Goal: Check status: Check status

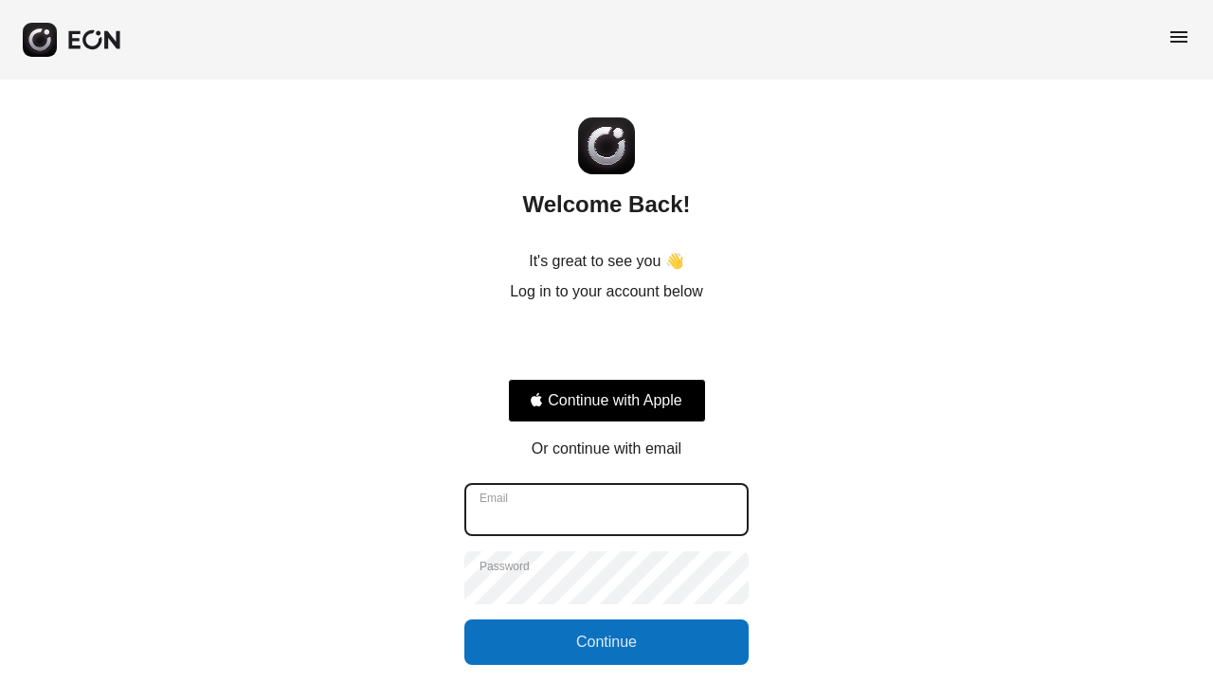
type input "**********"
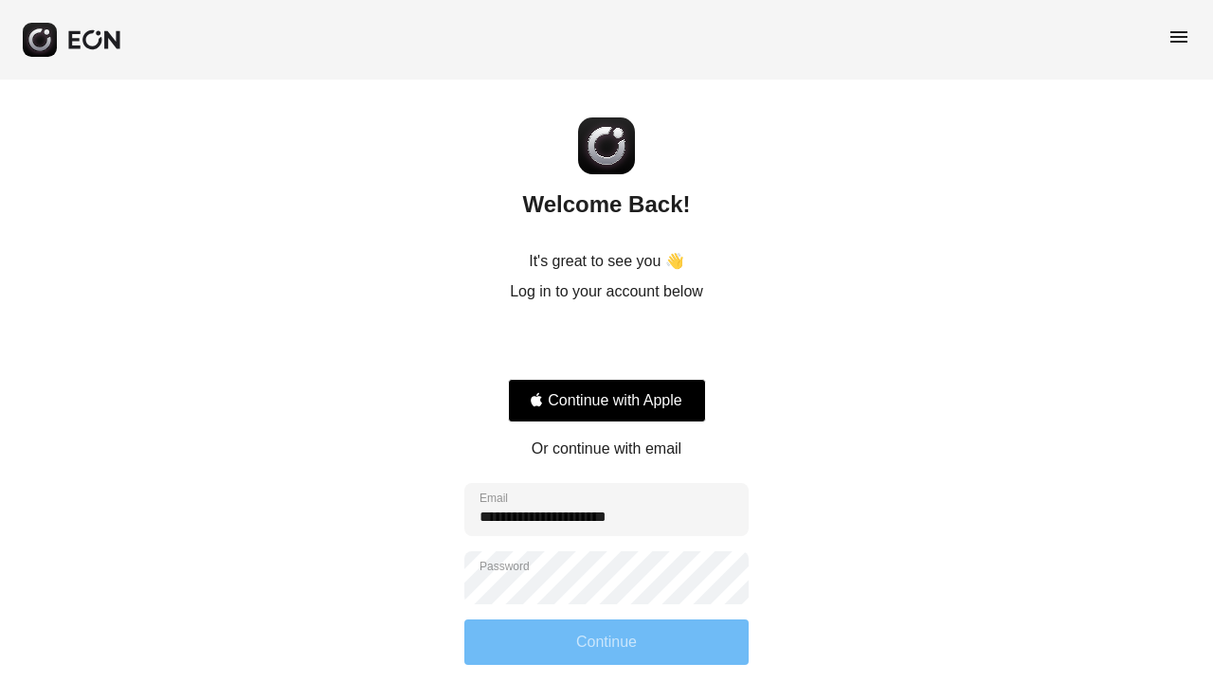
click at [661, 655] on button "Continue" at bounding box center [606, 642] width 284 height 45
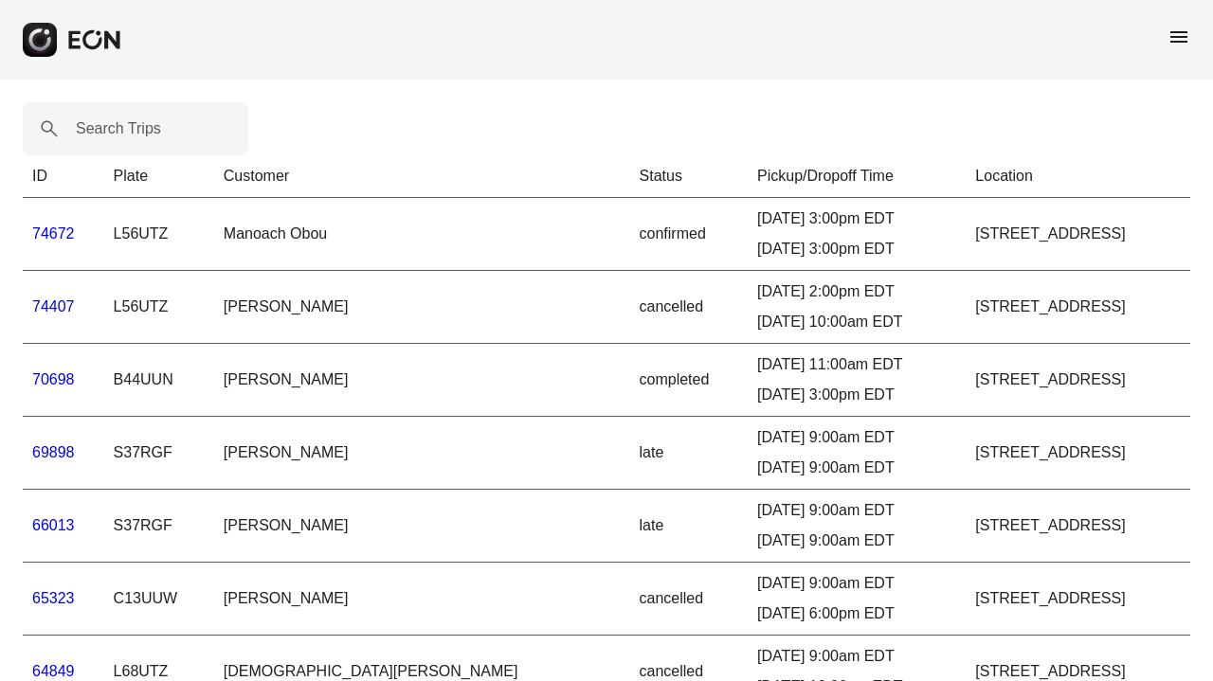
click at [65, 237] on link "74672" at bounding box center [53, 234] width 43 height 16
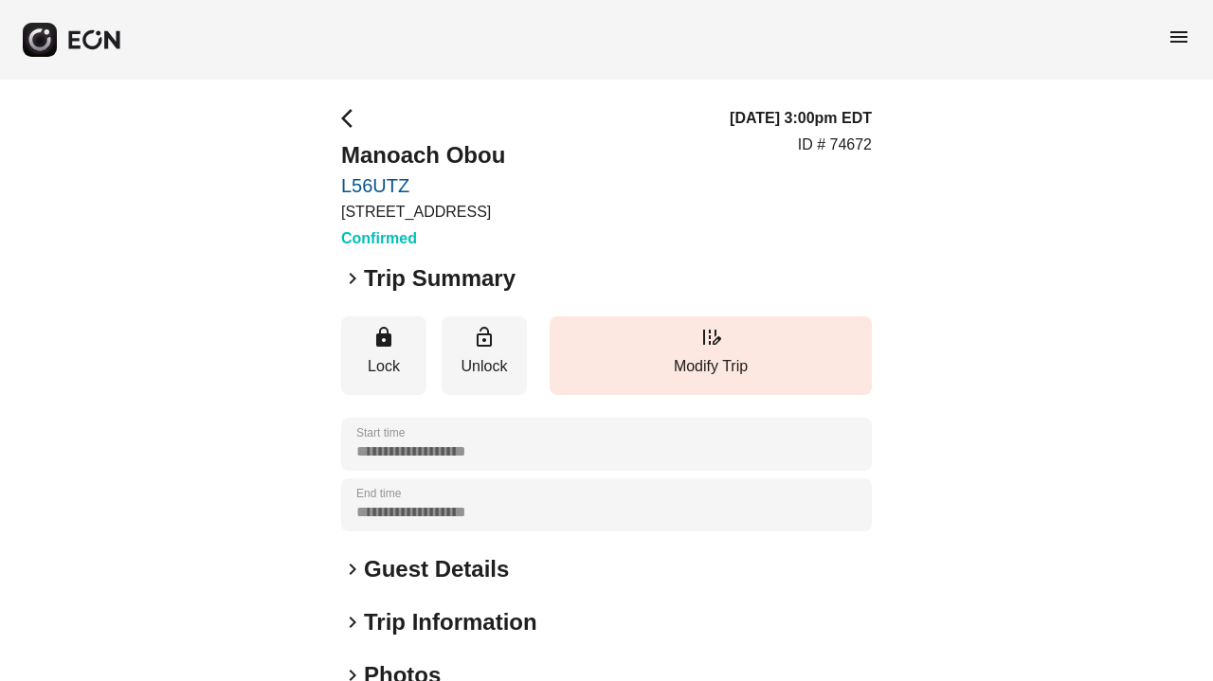
click at [403, 278] on h2 "Trip Summary" at bounding box center [440, 278] width 152 height 30
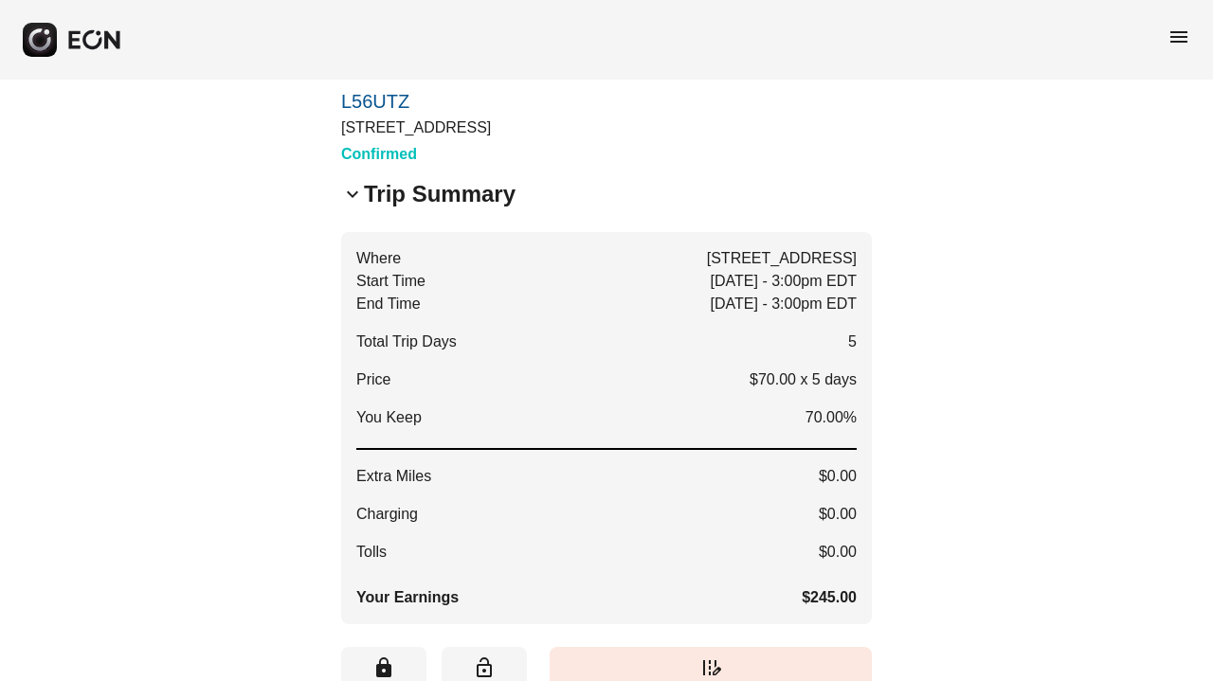
scroll to position [7, 0]
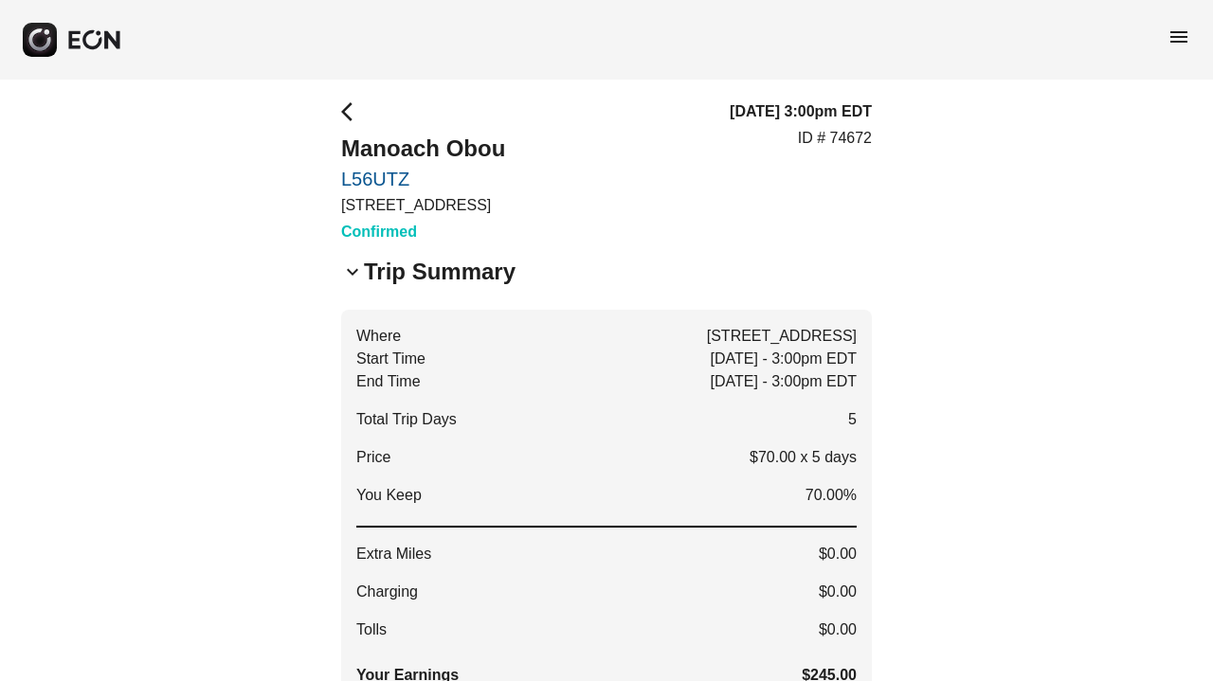
click at [438, 274] on h2 "Trip Summary" at bounding box center [440, 272] width 152 height 30
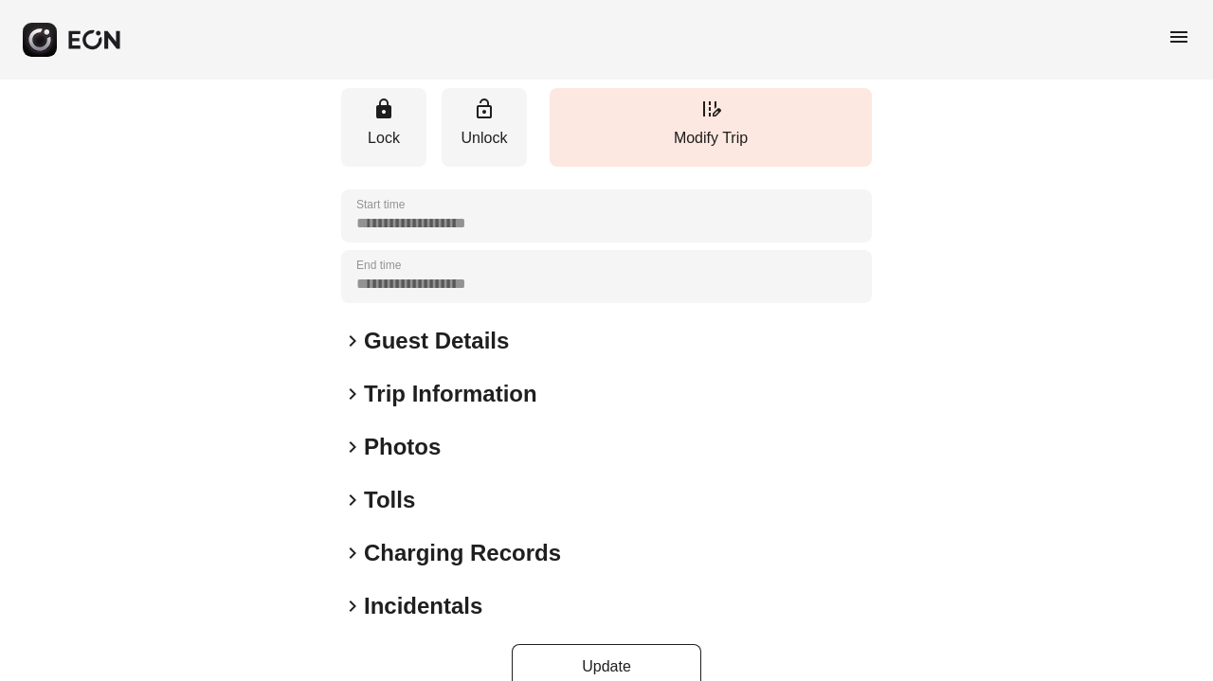
scroll to position [263, 0]
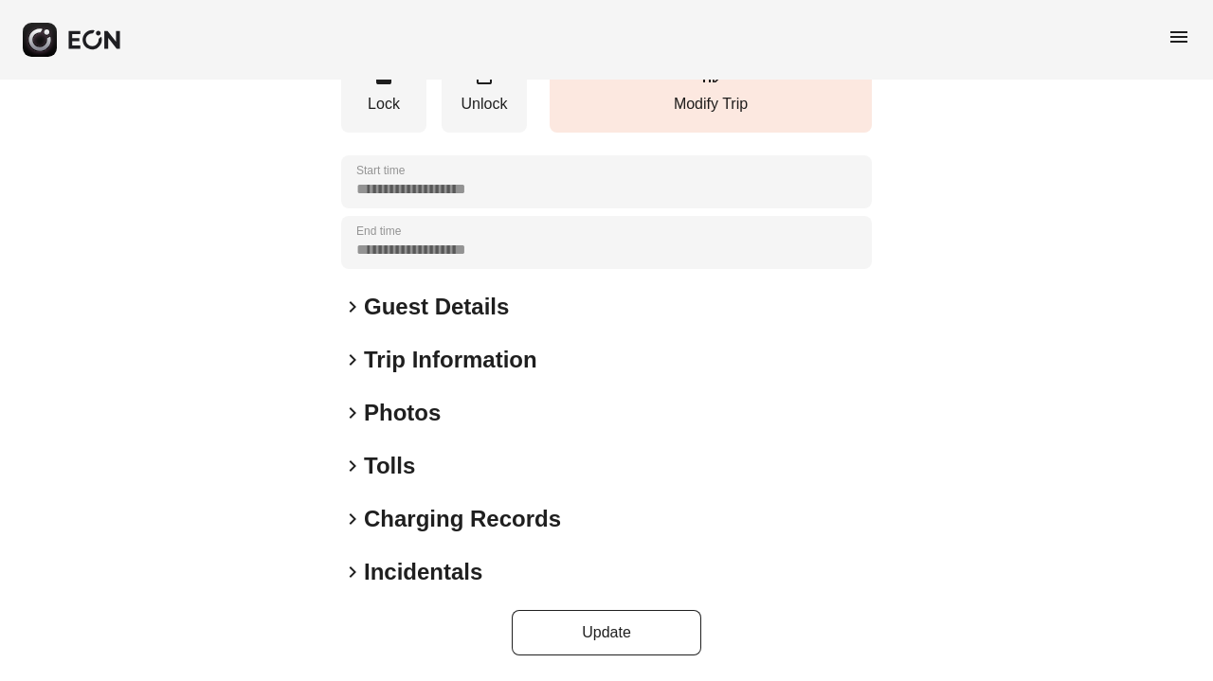
click at [462, 304] on h2 "Guest Details" at bounding box center [436, 307] width 145 height 30
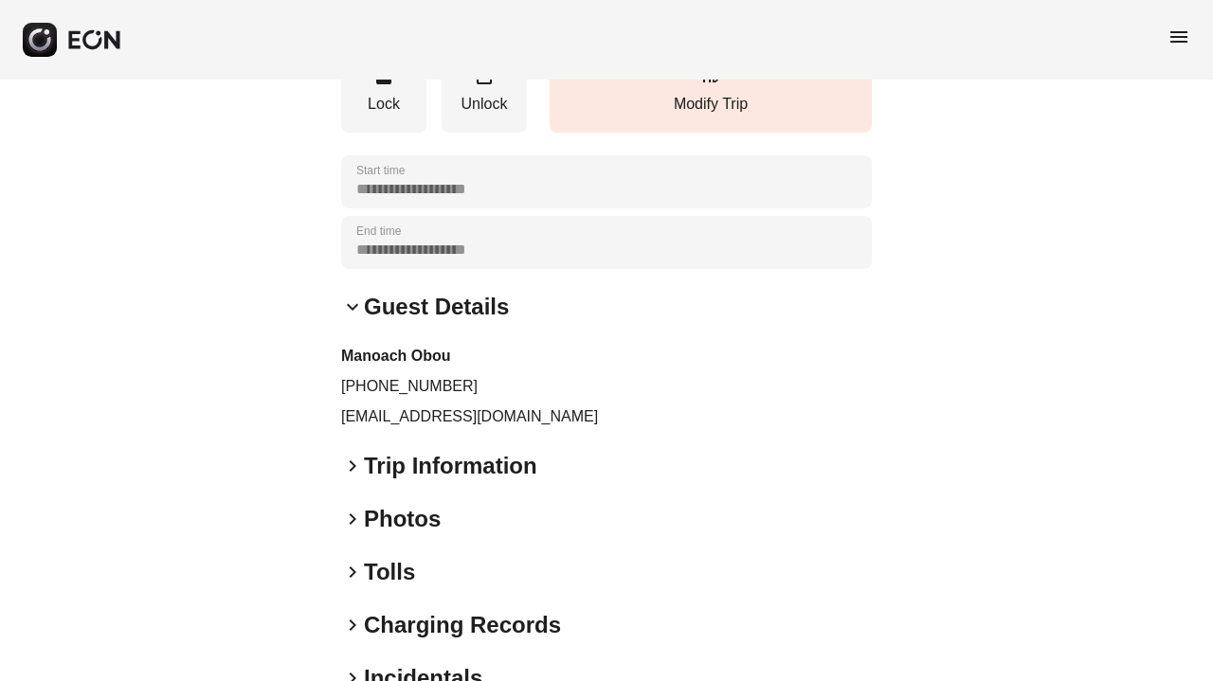
click at [462, 304] on h2 "Guest Details" at bounding box center [436, 307] width 145 height 30
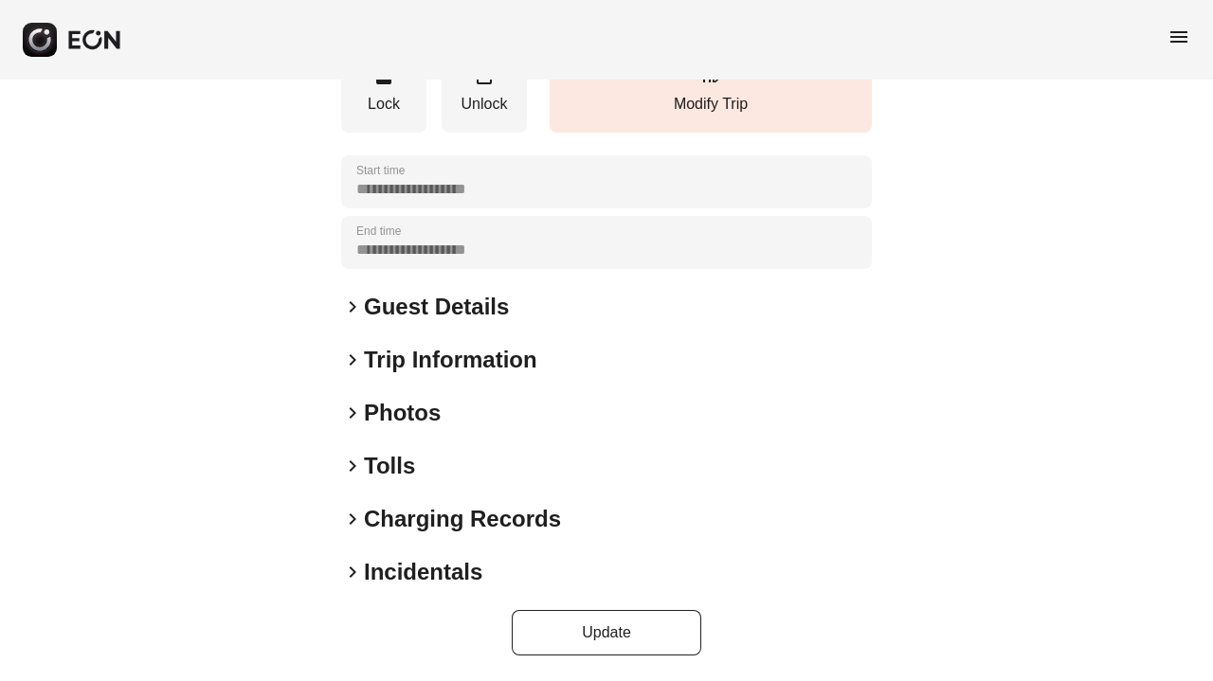
click at [407, 521] on h2 "Charging Records" at bounding box center [462, 519] width 197 height 30
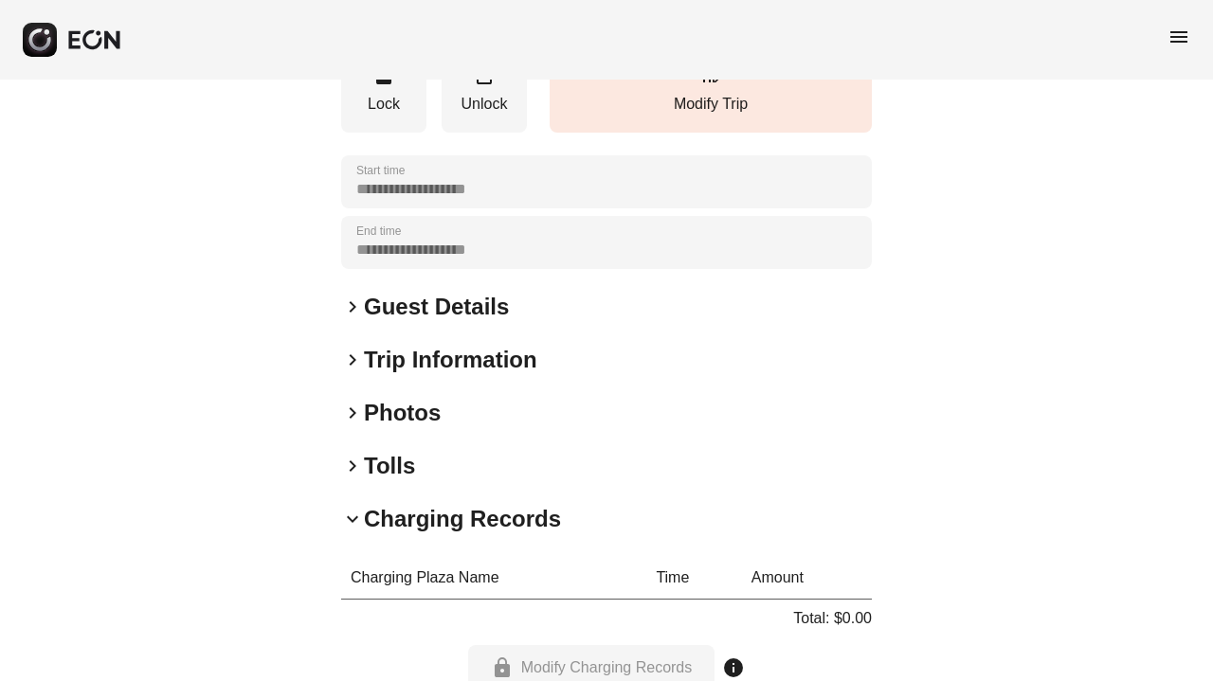
click at [381, 453] on h2 "Tolls" at bounding box center [389, 466] width 51 height 30
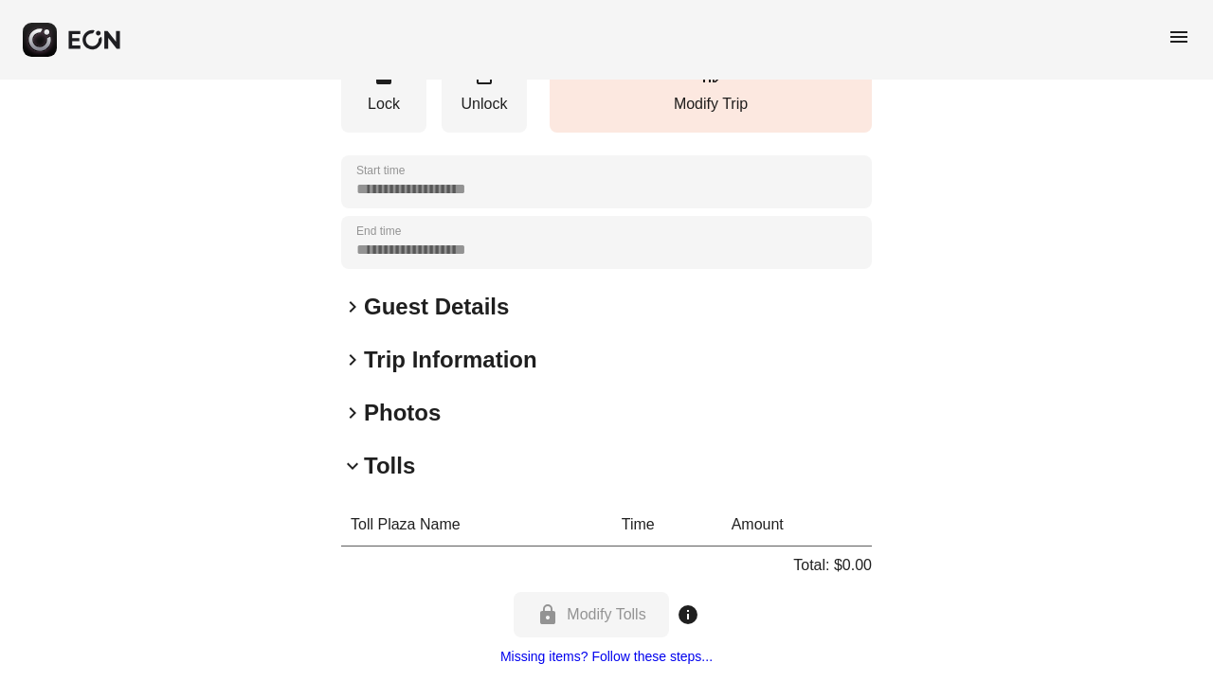
click at [385, 459] on h2 "Tolls" at bounding box center [389, 466] width 51 height 30
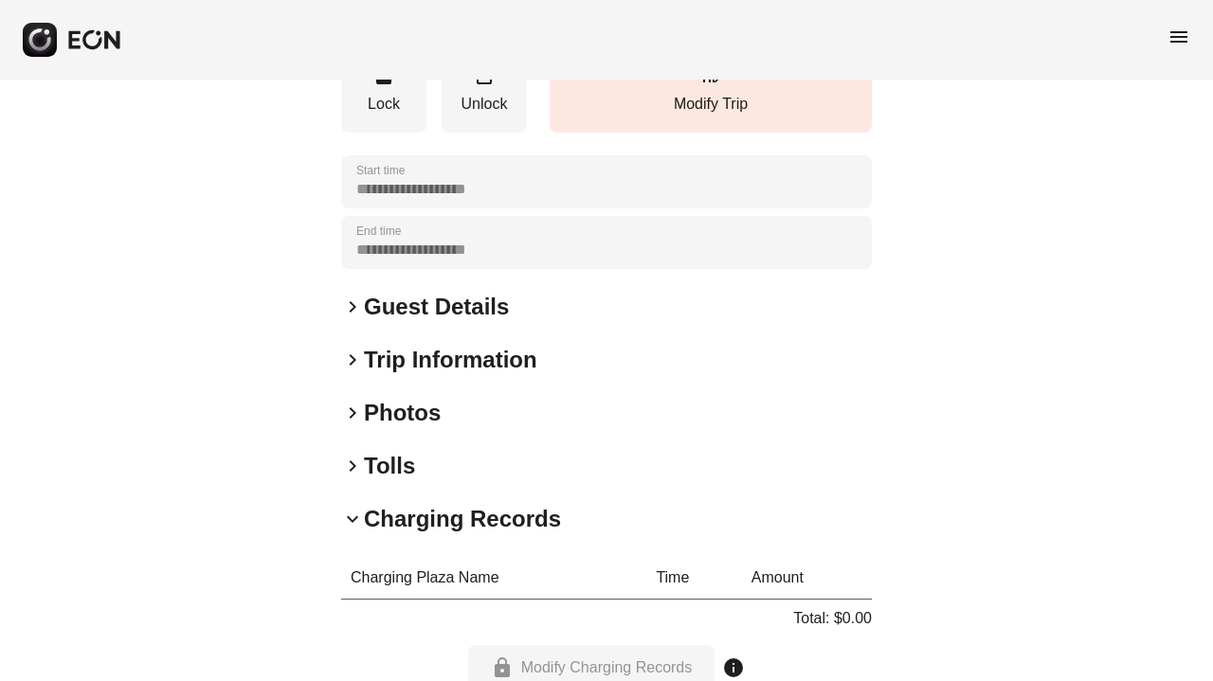
scroll to position [0, 0]
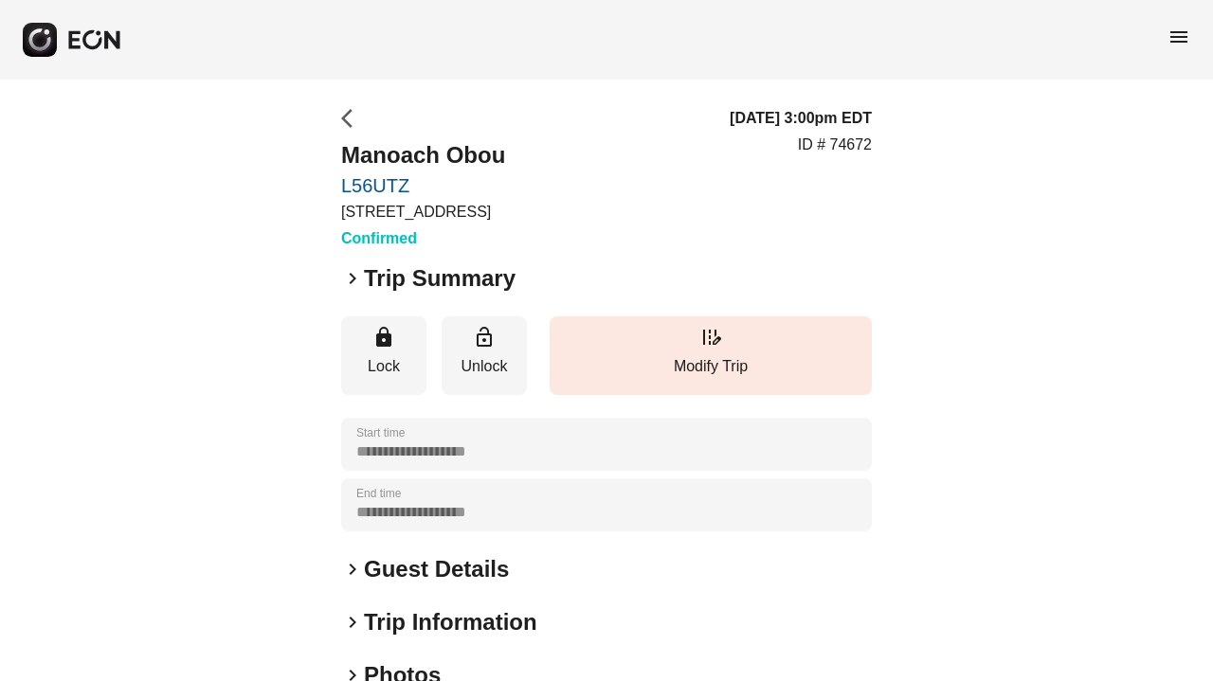
click at [353, 120] on span "arrow_back_ios" at bounding box center [352, 118] width 23 height 23
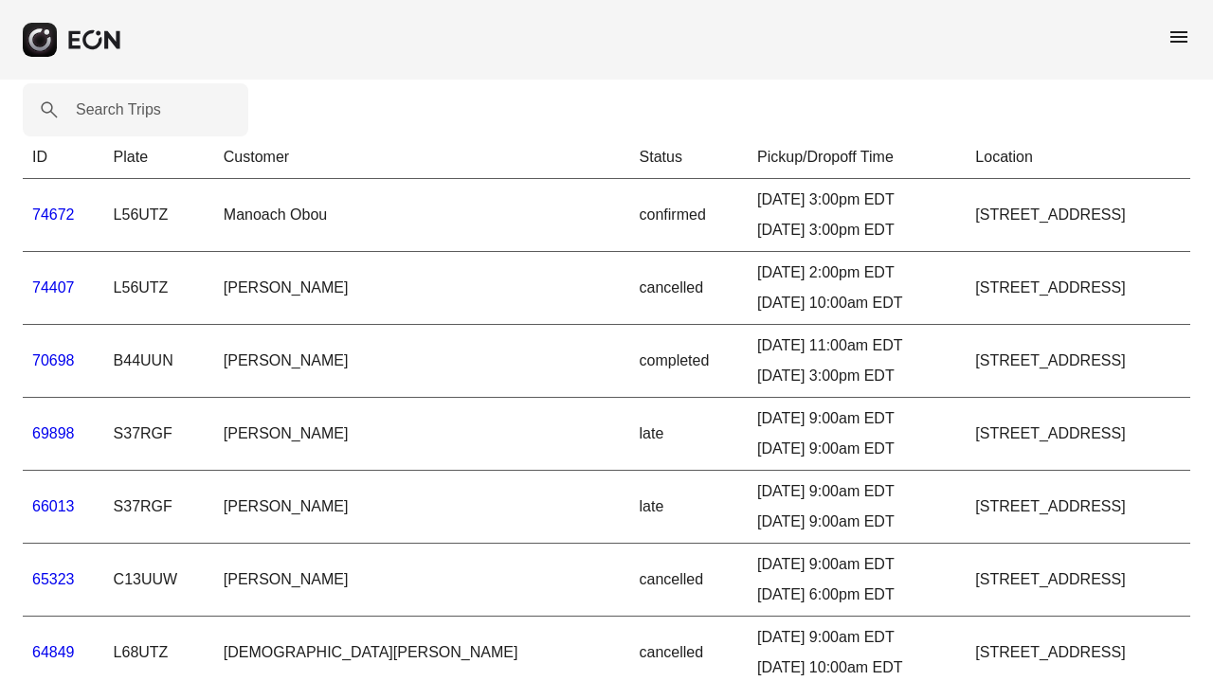
scroll to position [47, 0]
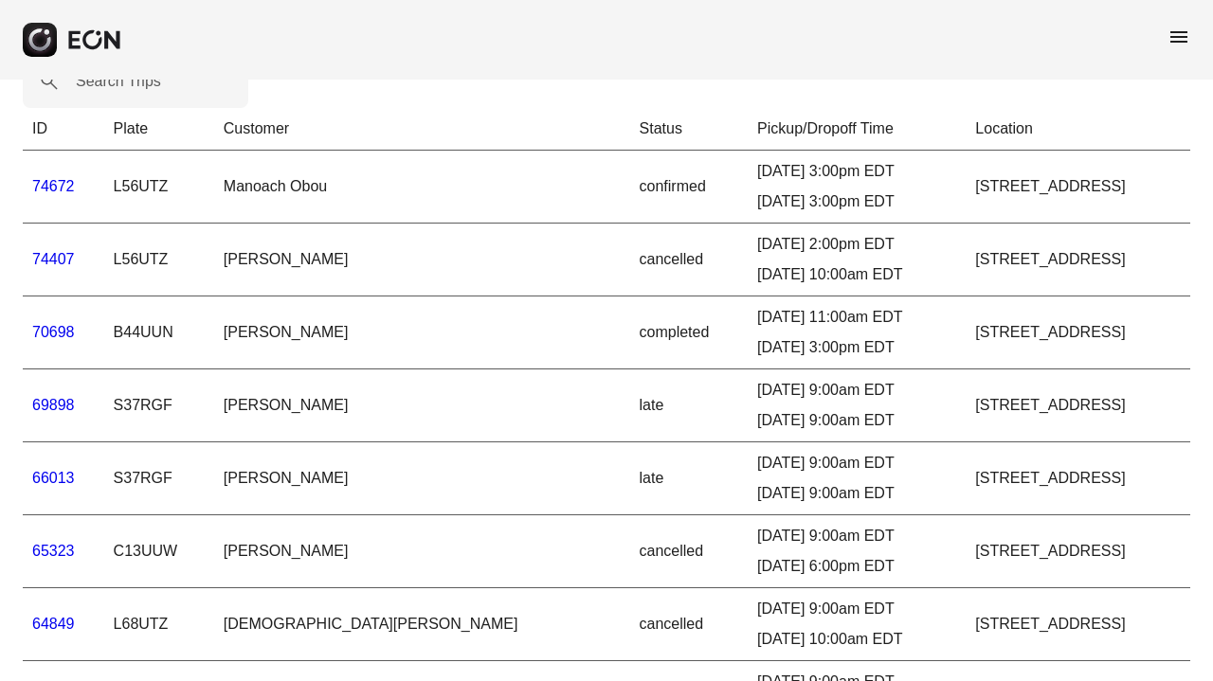
click at [56, 477] on link "66013" at bounding box center [53, 478] width 43 height 16
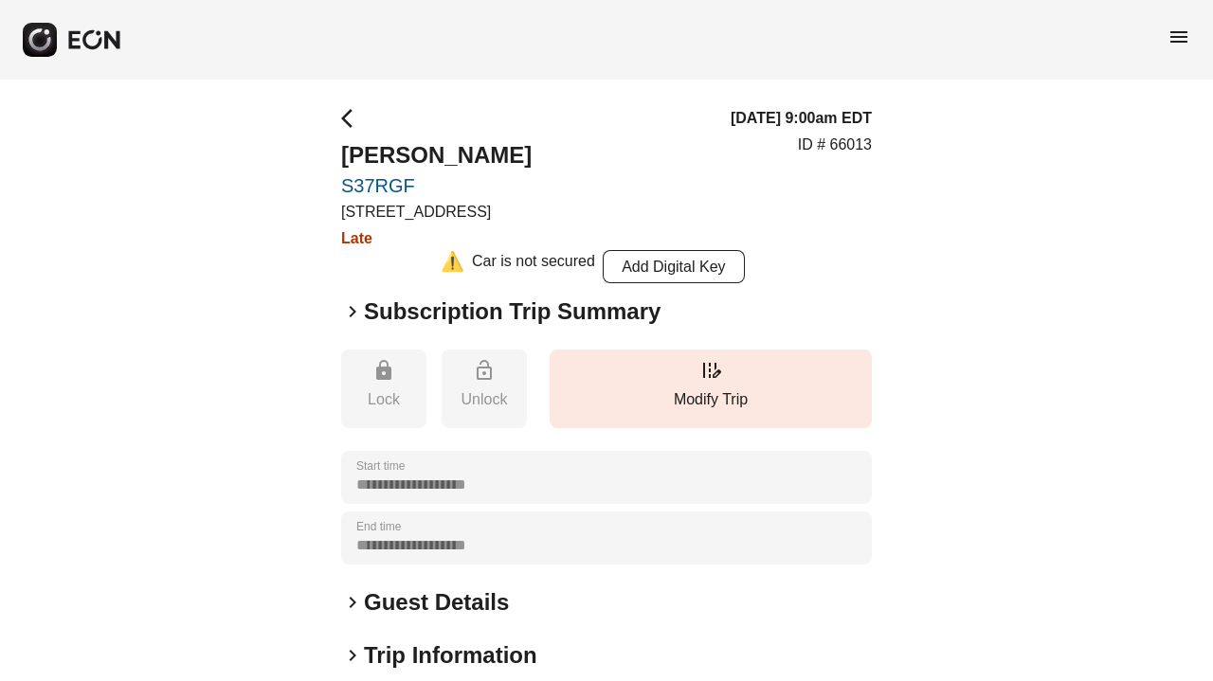
scroll to position [296, 0]
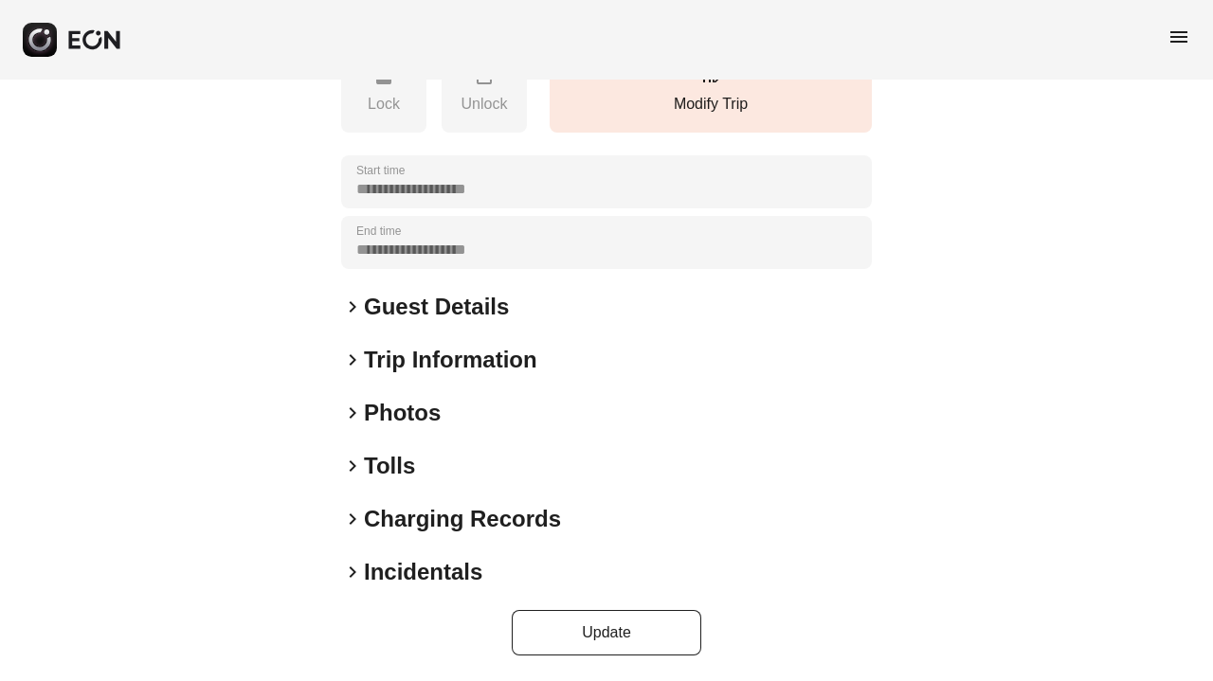
click at [405, 468] on h2 "Tolls" at bounding box center [389, 466] width 51 height 30
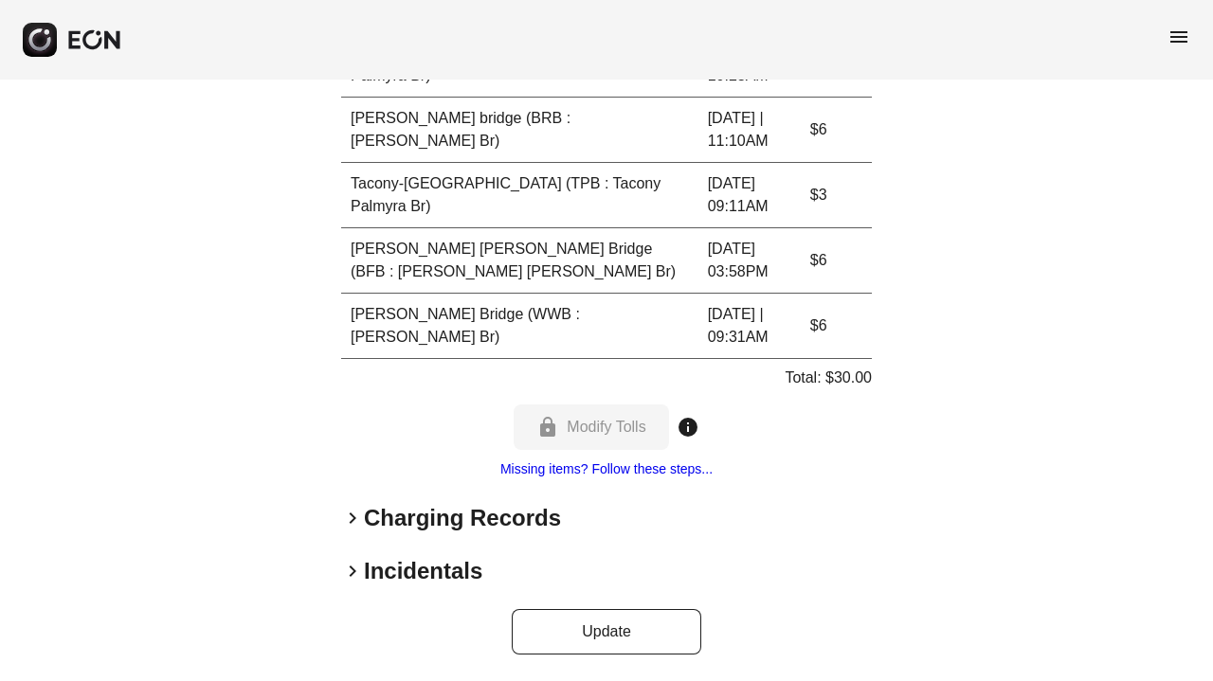
scroll to position [0, 0]
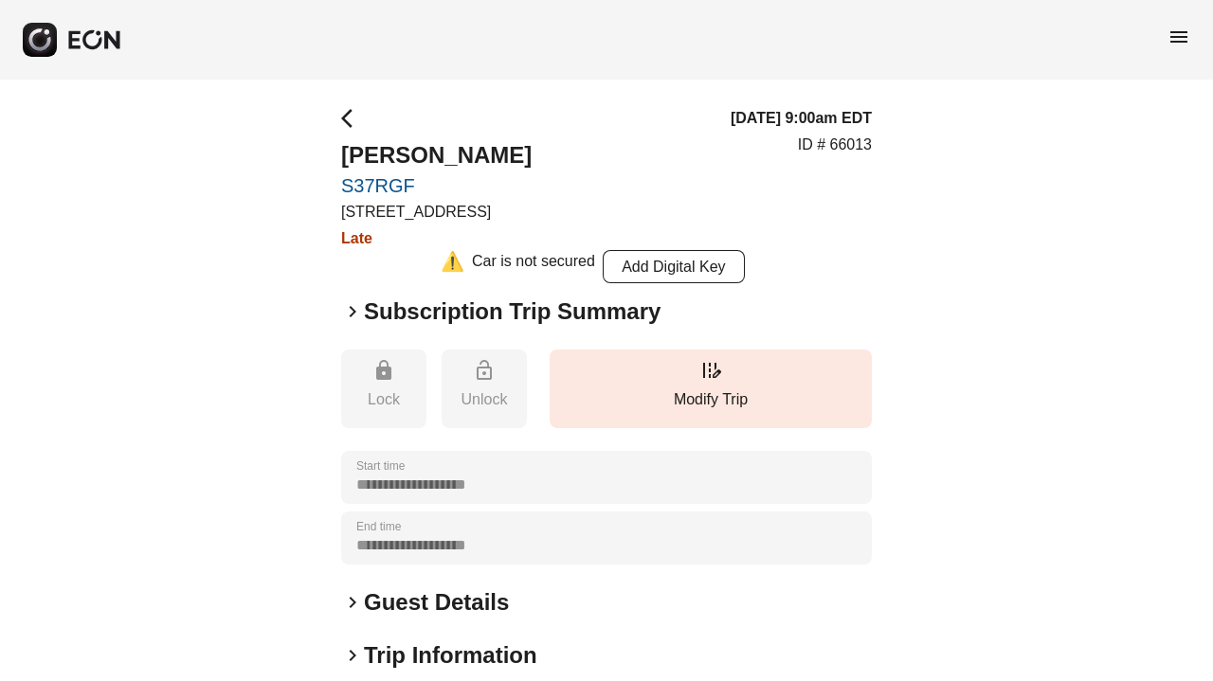
click at [408, 311] on h2 "Subscription Trip Summary" at bounding box center [512, 312] width 297 height 30
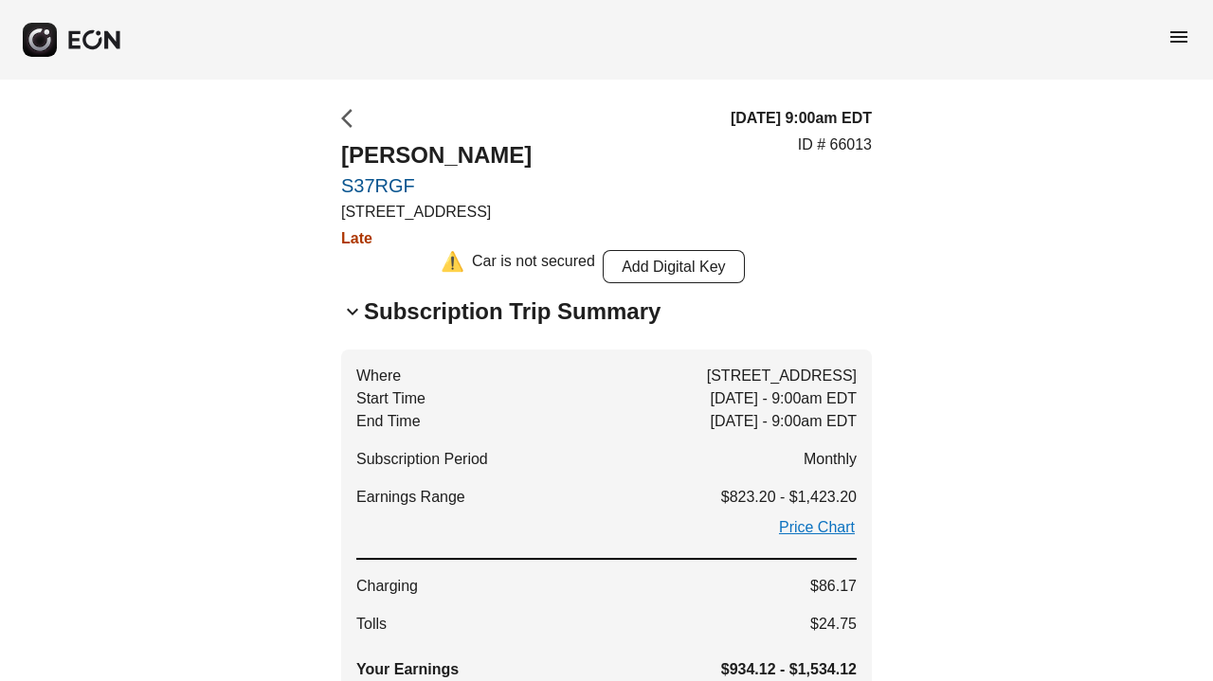
click at [344, 114] on span "arrow_back_ios" at bounding box center [352, 118] width 23 height 23
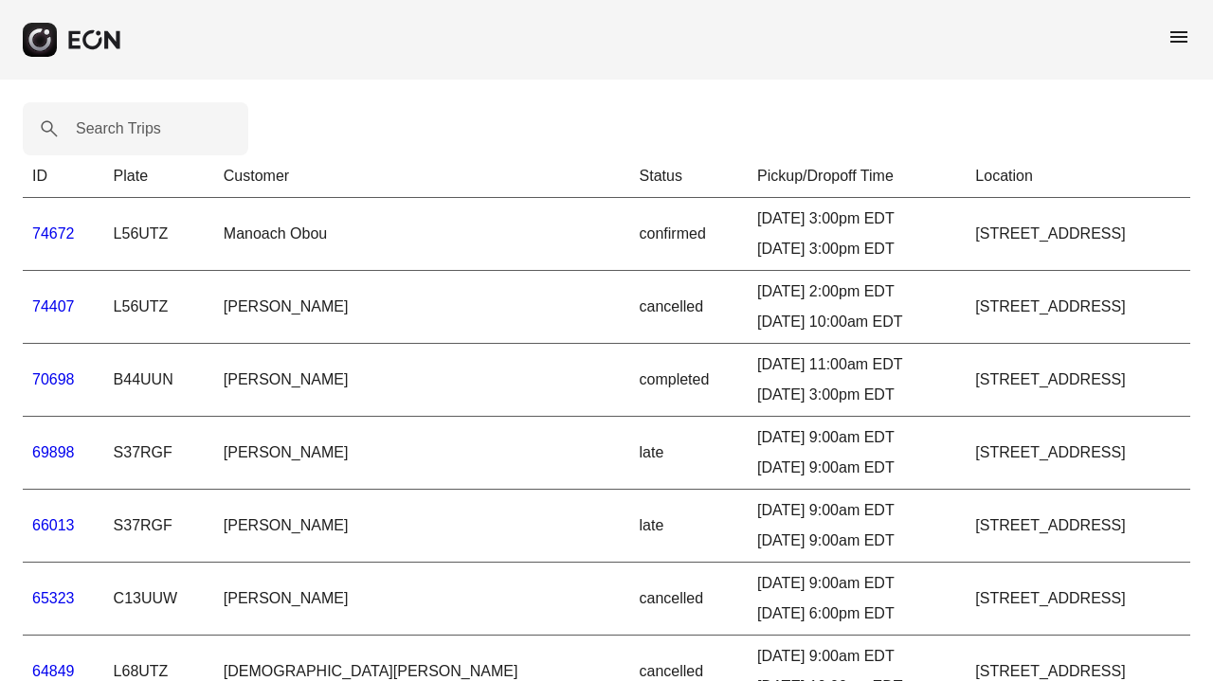
scroll to position [47, 0]
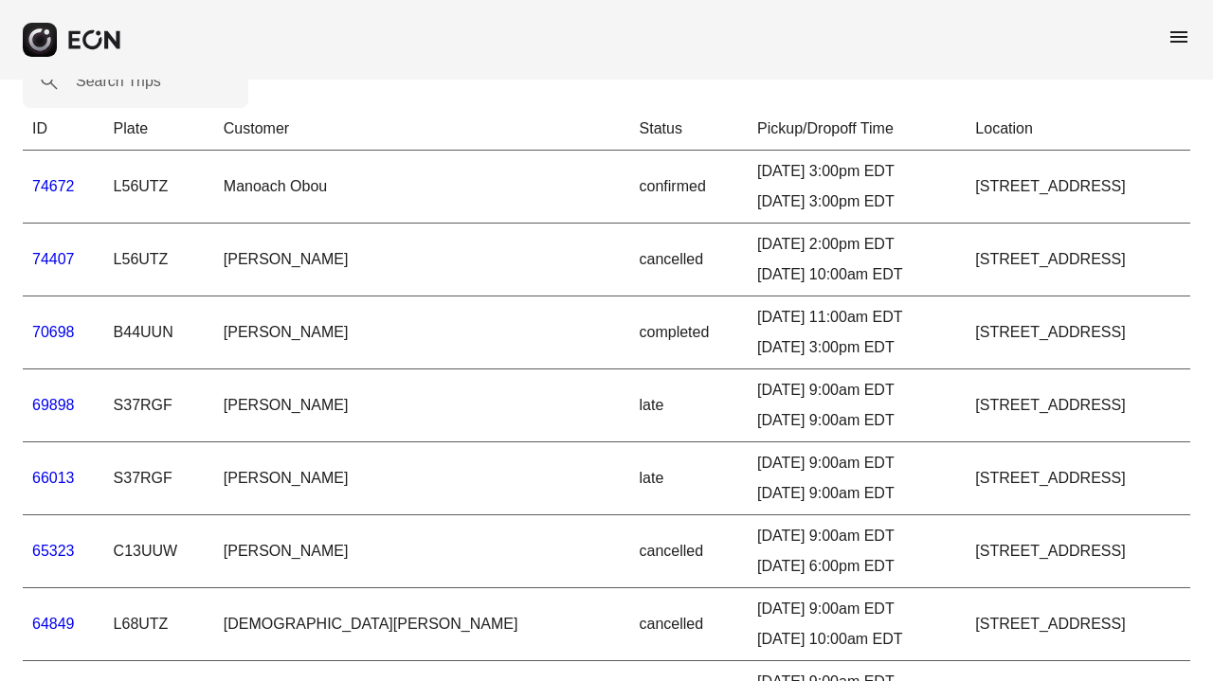
click at [63, 405] on link "69898" at bounding box center [53, 405] width 43 height 16
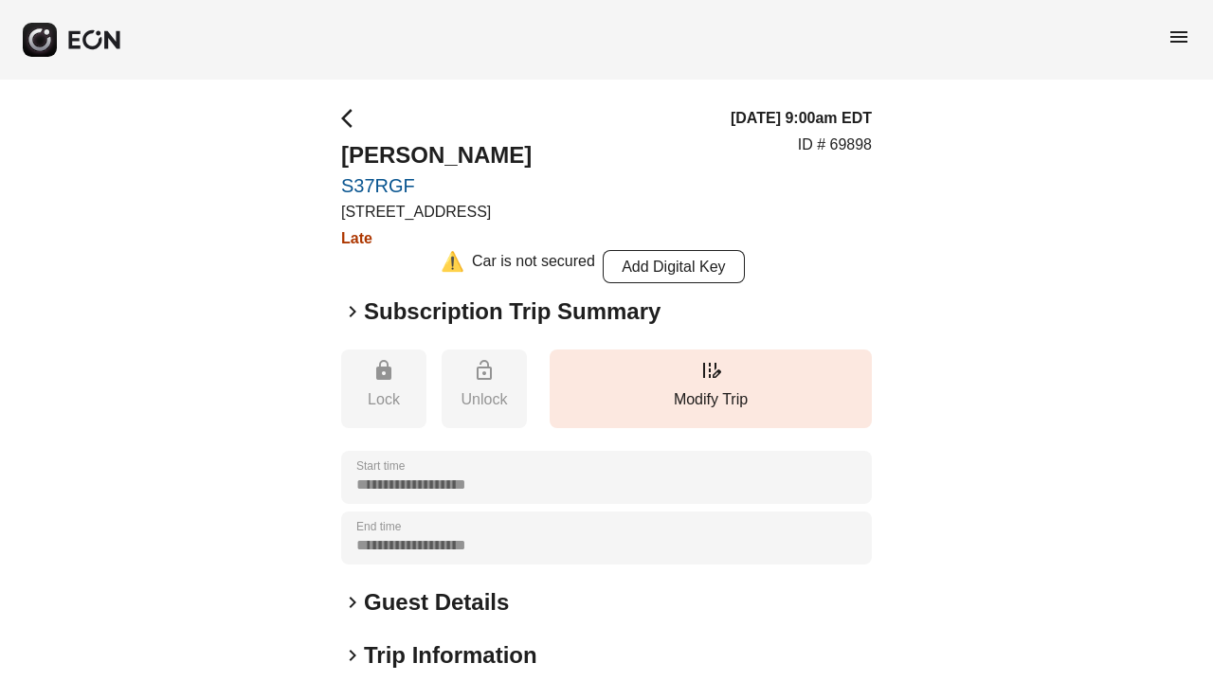
click at [439, 314] on h2 "Subscription Trip Summary" at bounding box center [512, 312] width 297 height 30
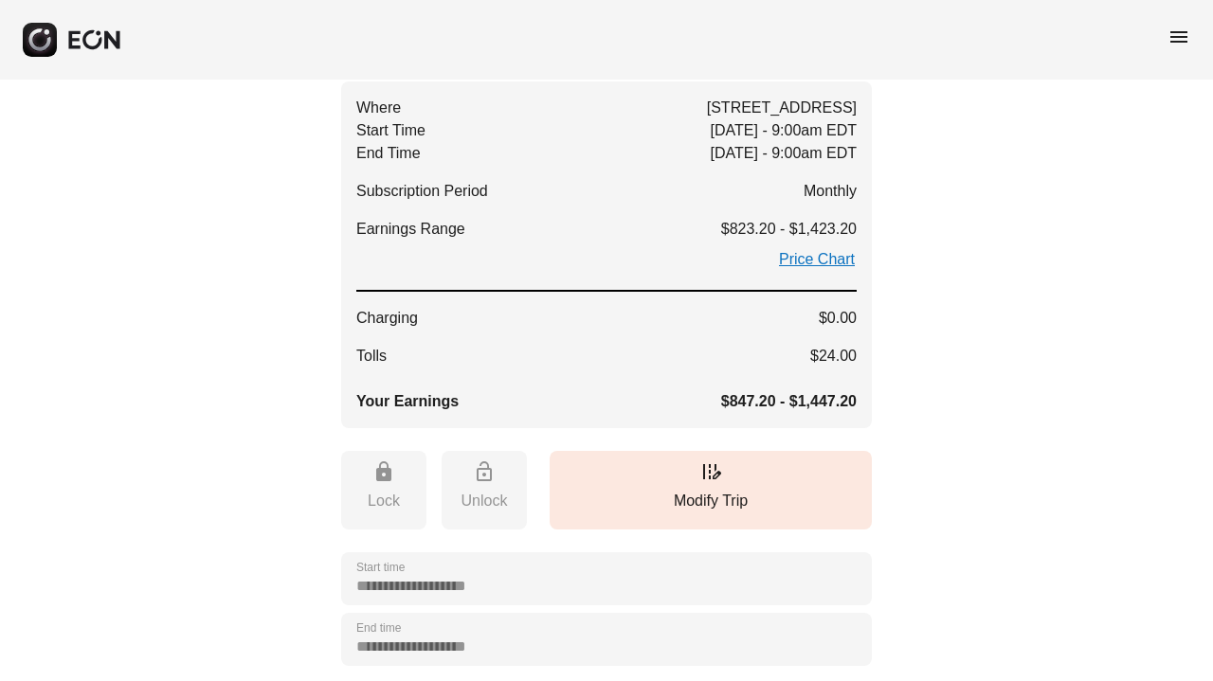
scroll to position [665, 0]
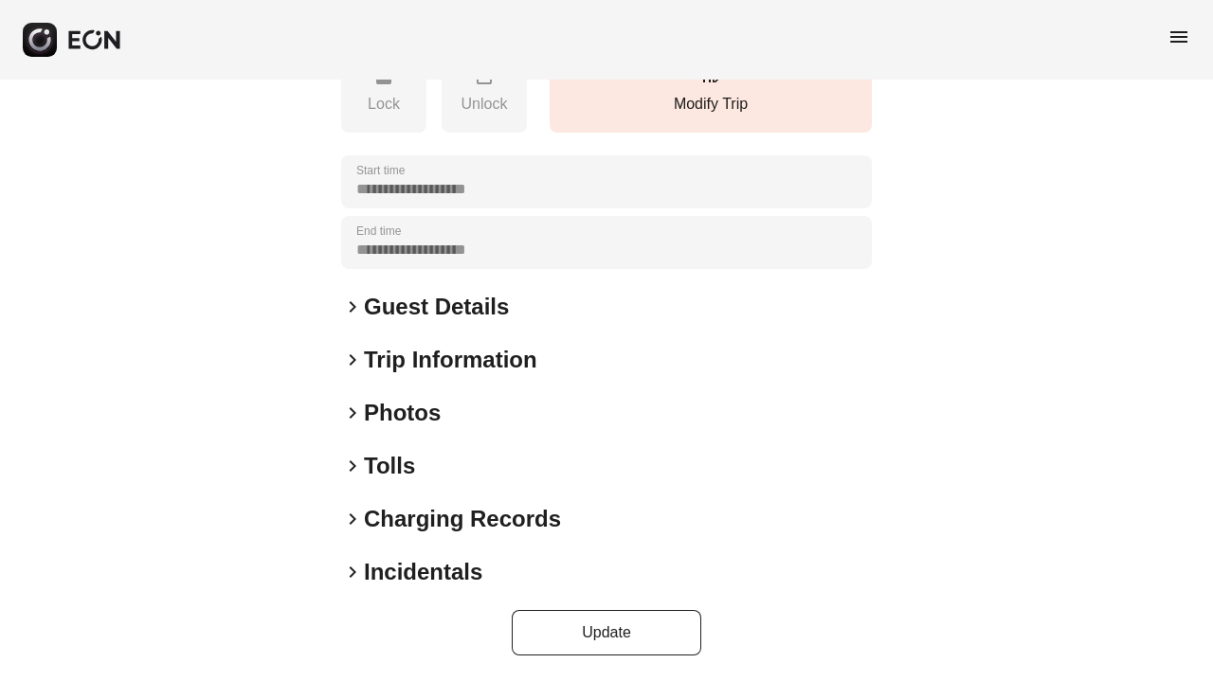
click at [393, 463] on h2 "Tolls" at bounding box center [389, 466] width 51 height 30
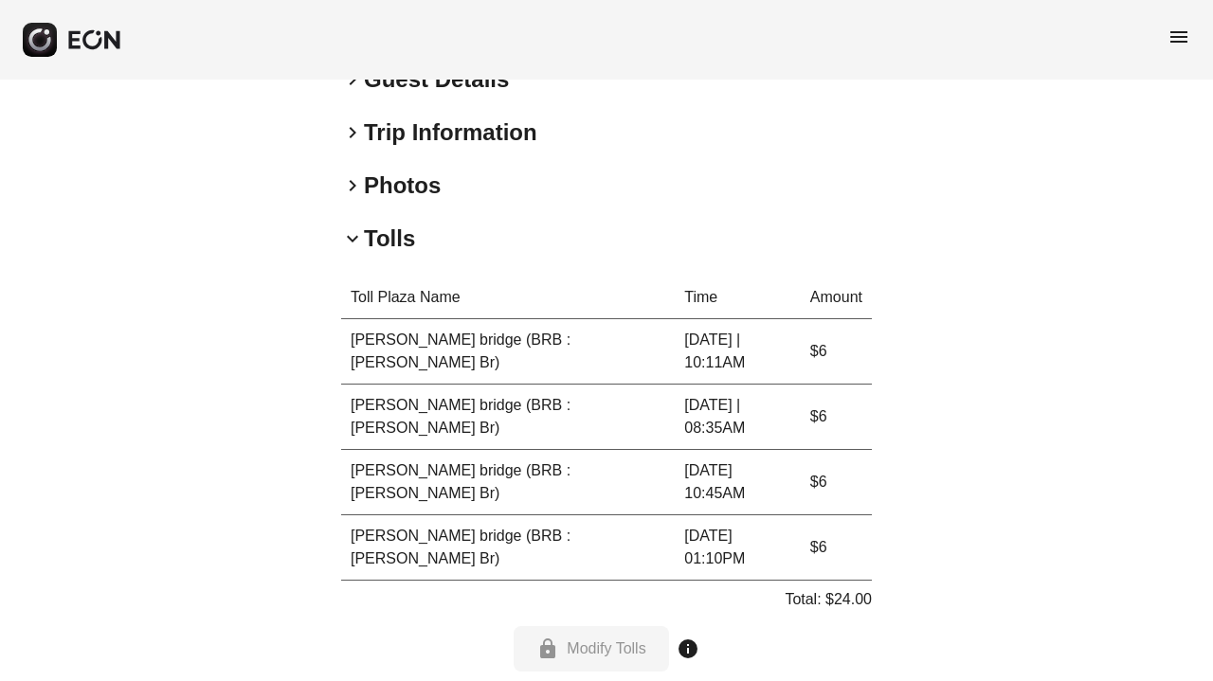
scroll to position [824, 0]
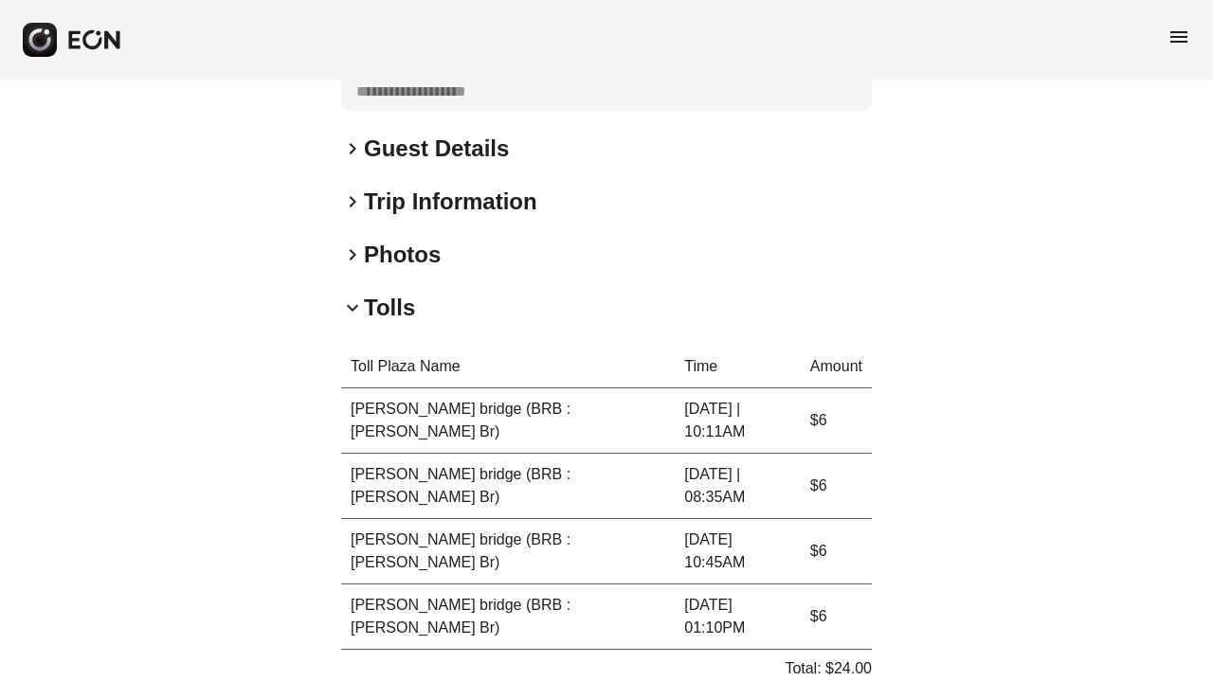
click at [390, 299] on h2 "Tolls" at bounding box center [389, 308] width 51 height 30
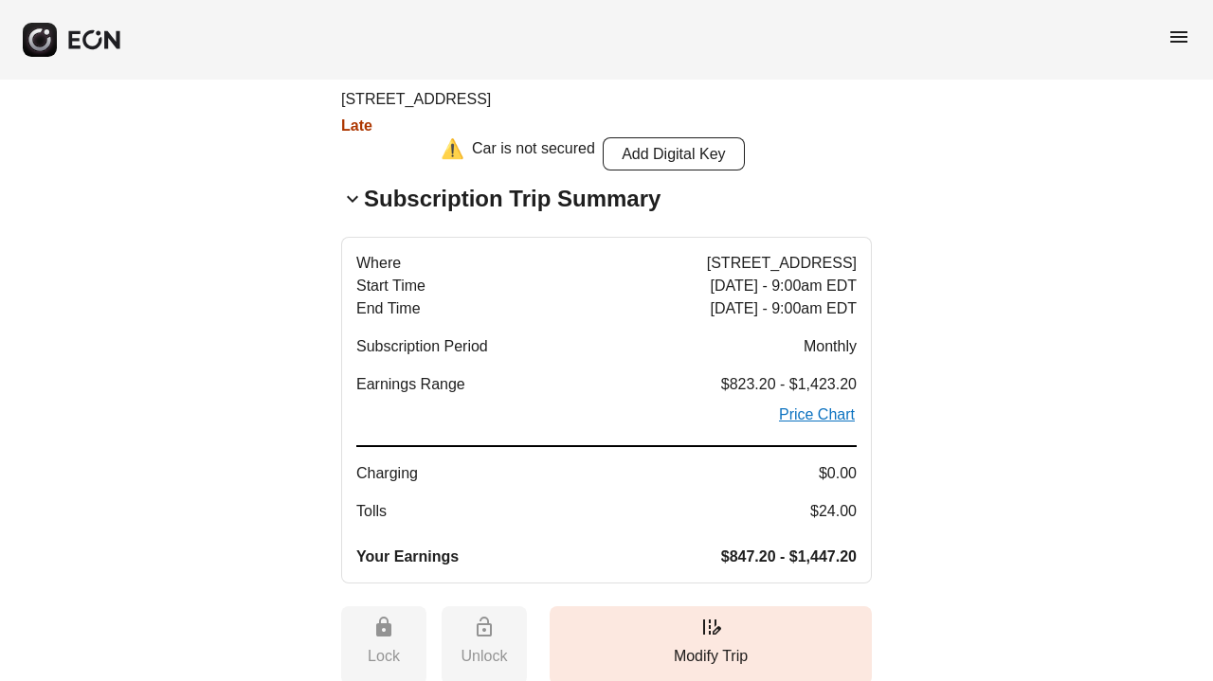
scroll to position [0, 0]
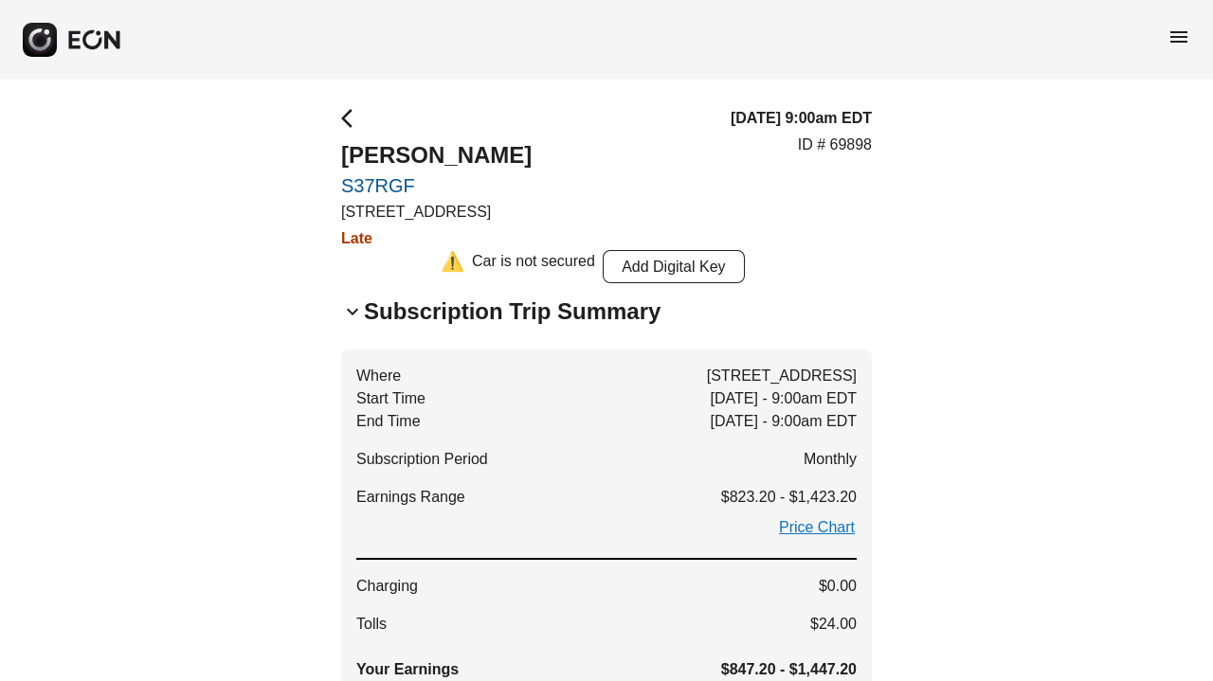
click at [401, 313] on h2 "Subscription Trip Summary" at bounding box center [512, 312] width 297 height 30
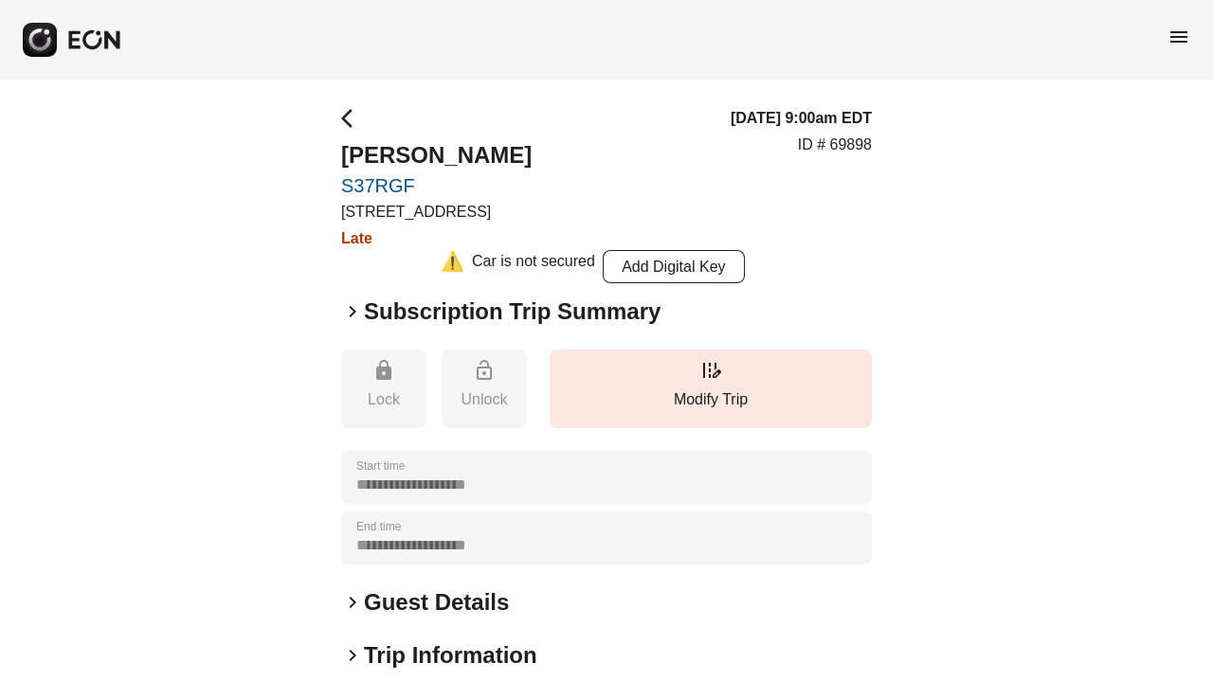
click at [401, 313] on h2 "Subscription Trip Summary" at bounding box center [512, 312] width 297 height 30
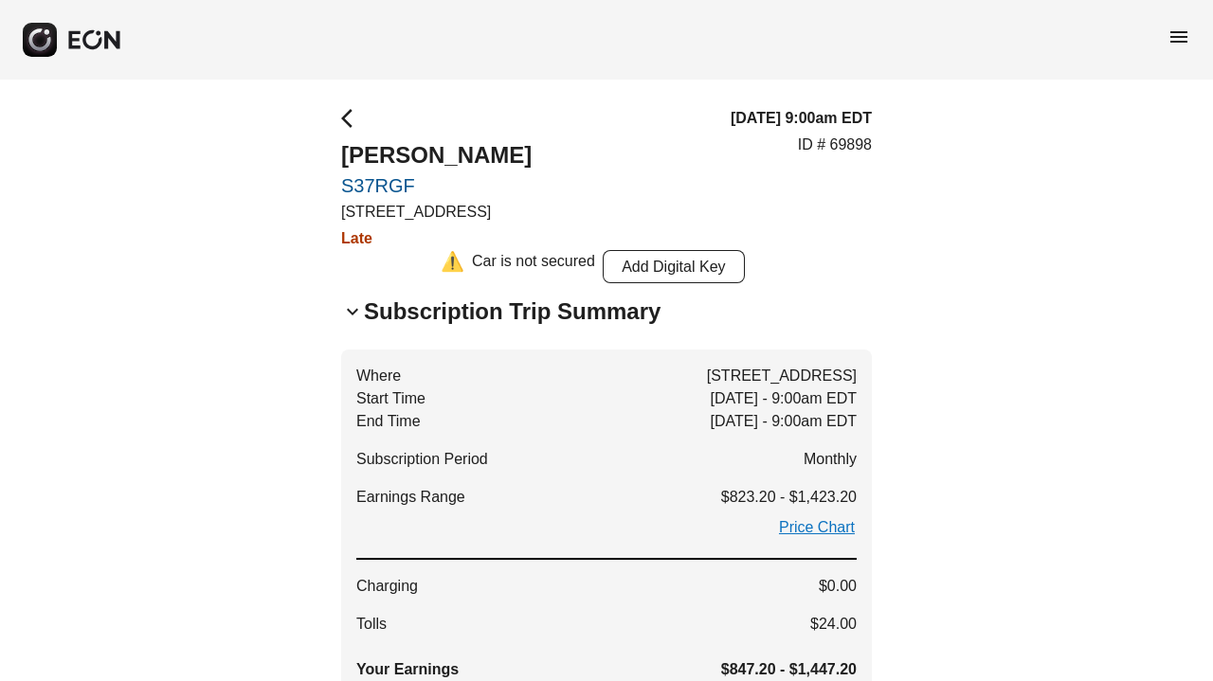
scroll to position [665, 0]
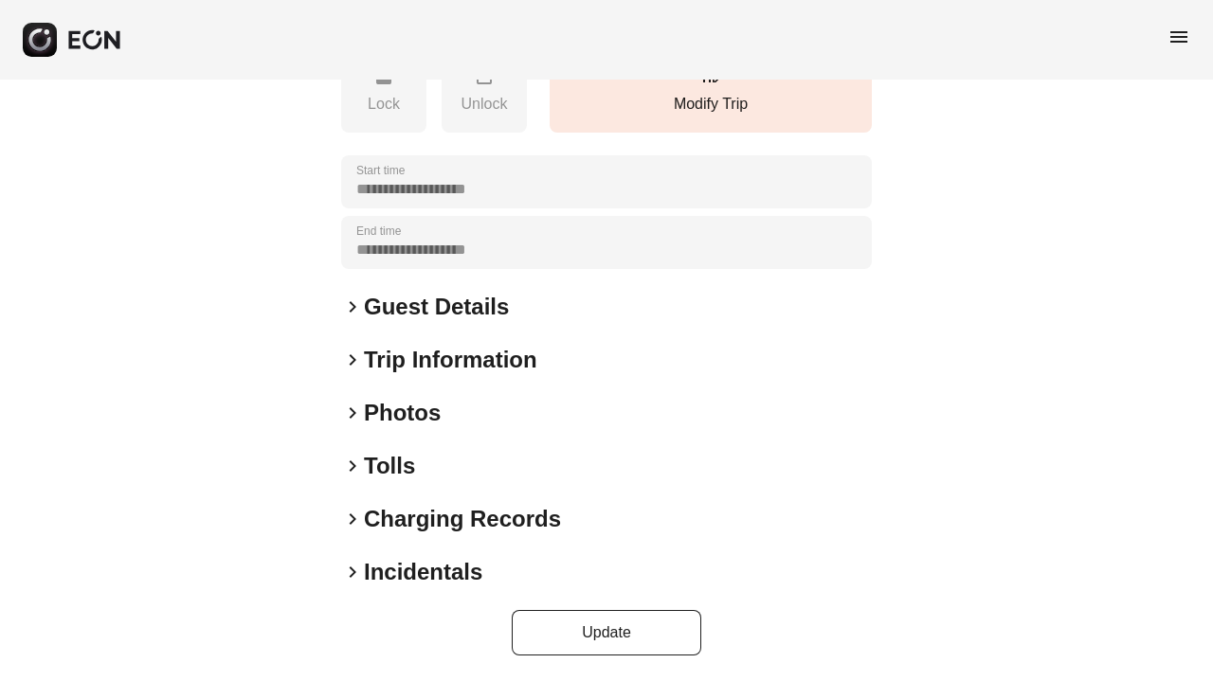
click at [441, 571] on h2 "Incidentals" at bounding box center [423, 572] width 118 height 30
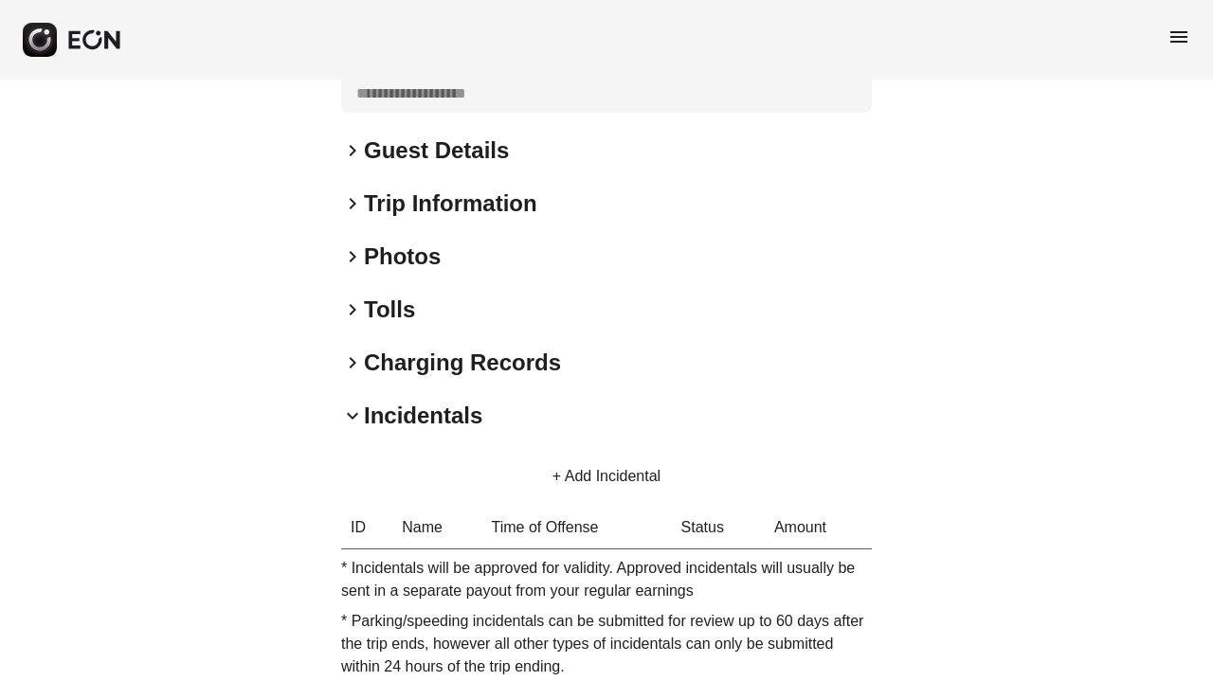
scroll to position [883, 0]
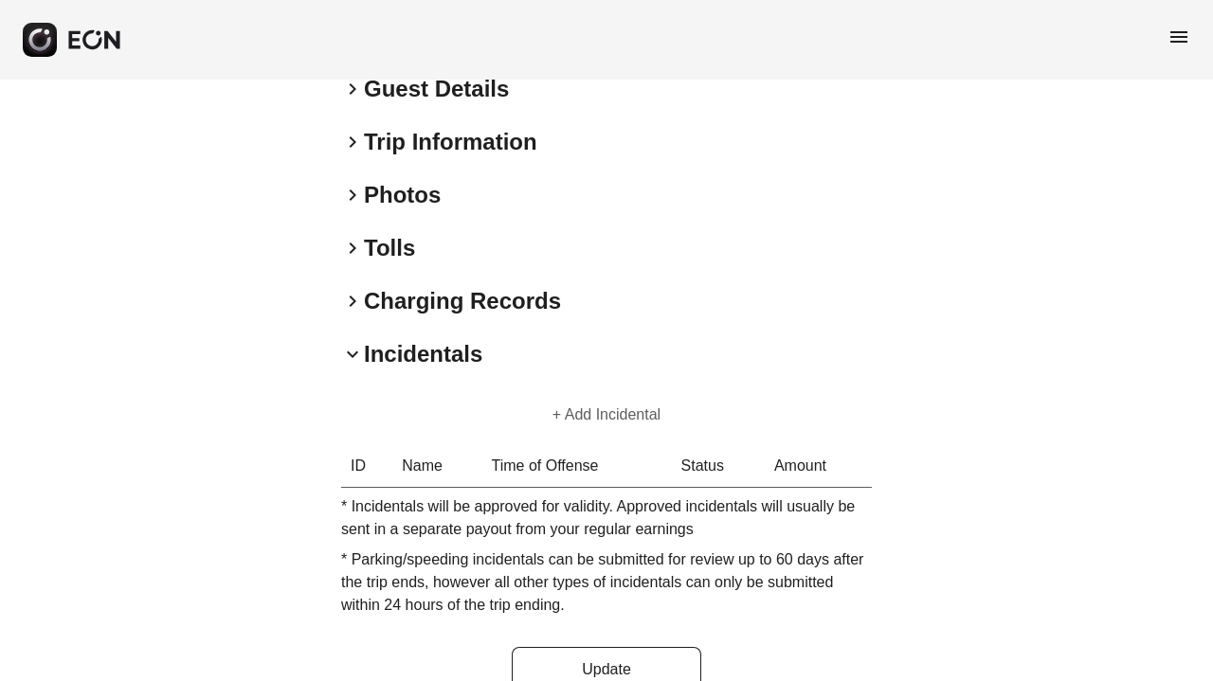
click at [598, 411] on button "+ Add Incidental" at bounding box center [607, 414] width 154 height 45
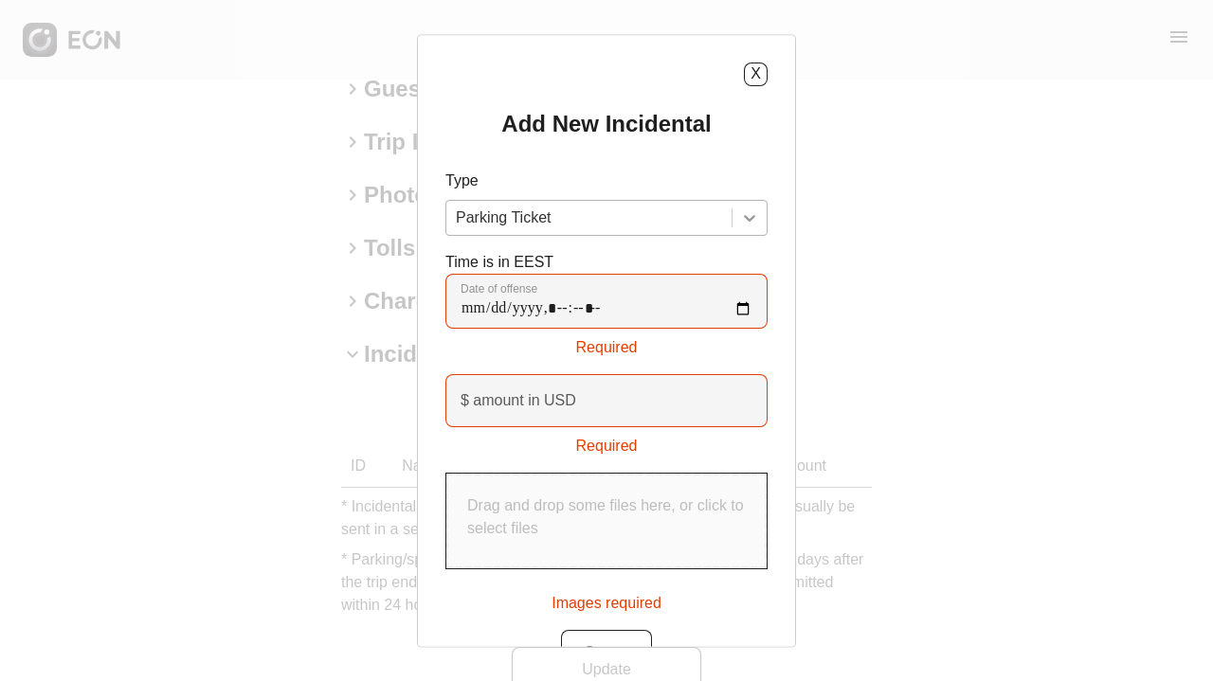
click at [739, 211] on div at bounding box center [750, 218] width 34 height 34
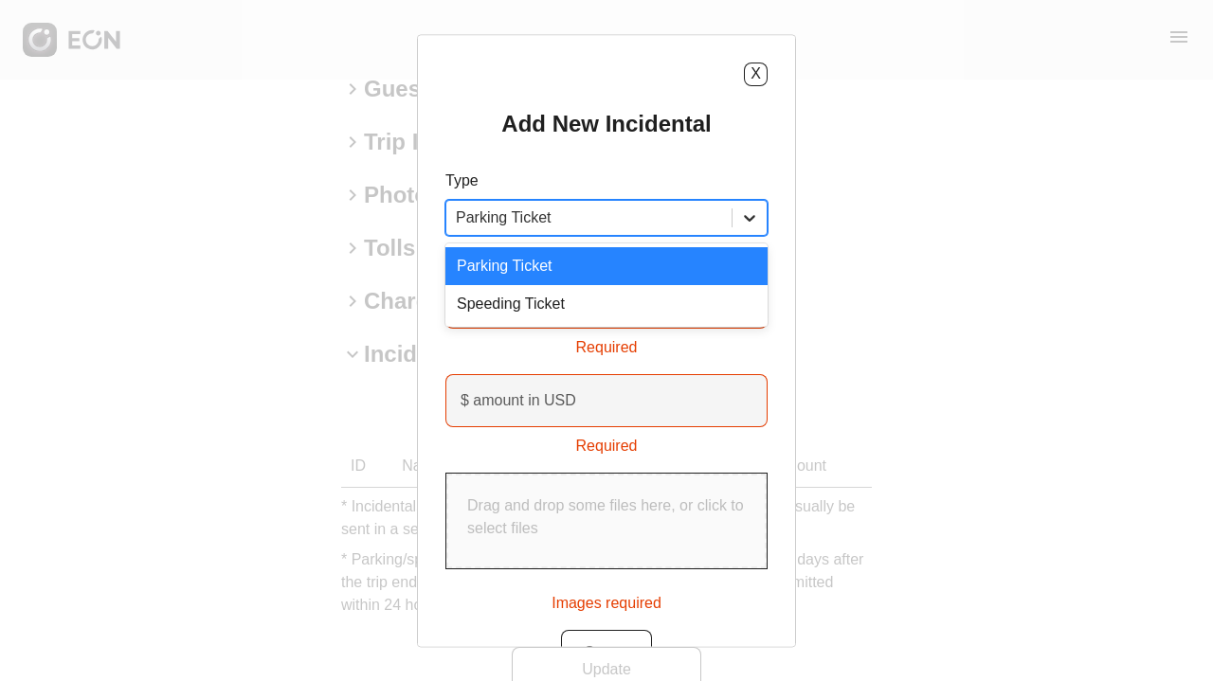
click at [761, 225] on div at bounding box center [750, 218] width 34 height 34
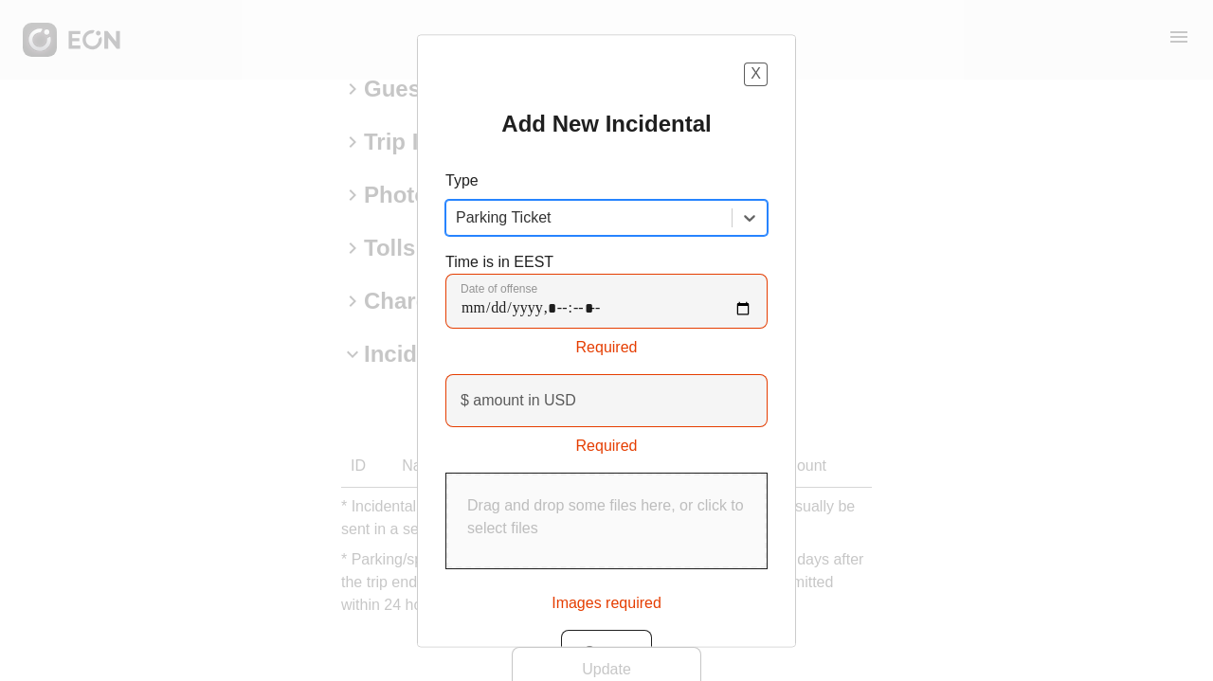
click at [753, 75] on button "X" at bounding box center [756, 75] width 24 height 24
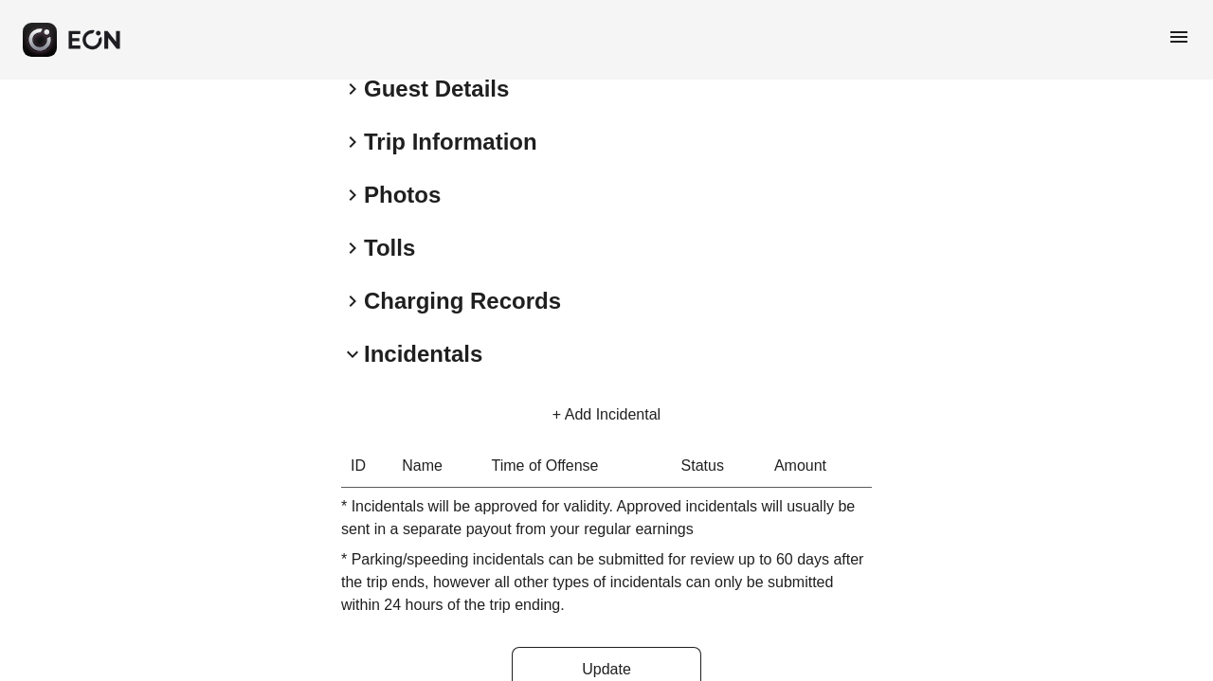
click at [401, 246] on h2 "Tolls" at bounding box center [389, 248] width 51 height 30
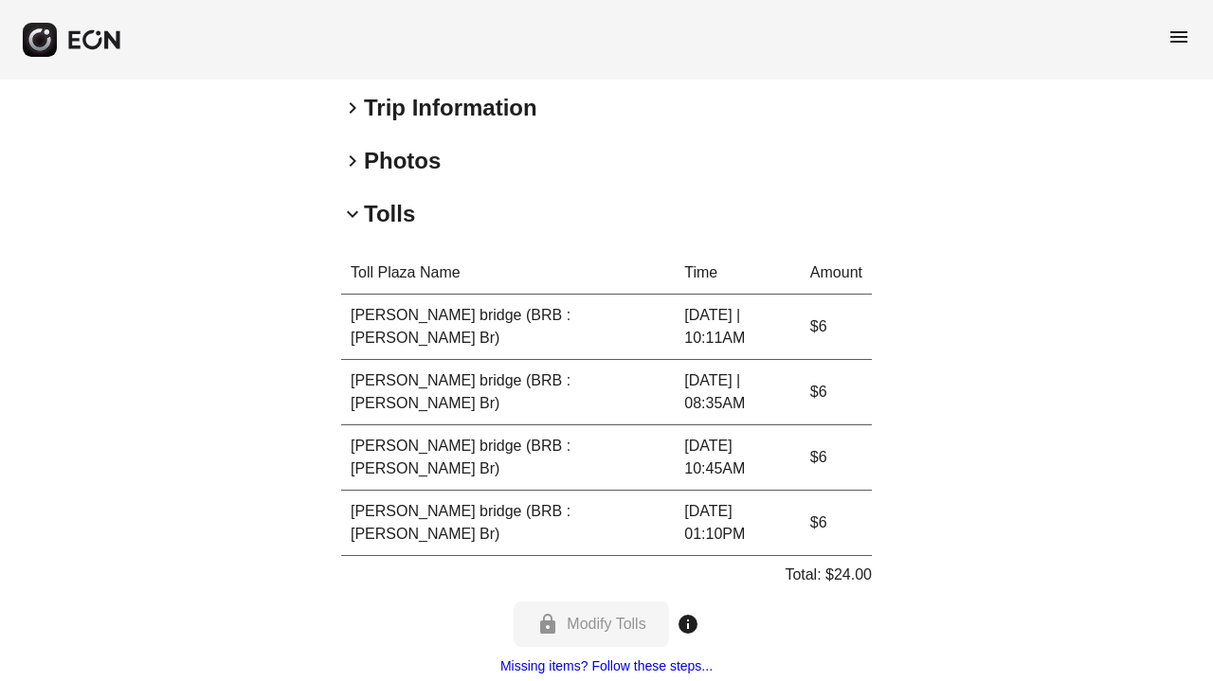
scroll to position [977, 0]
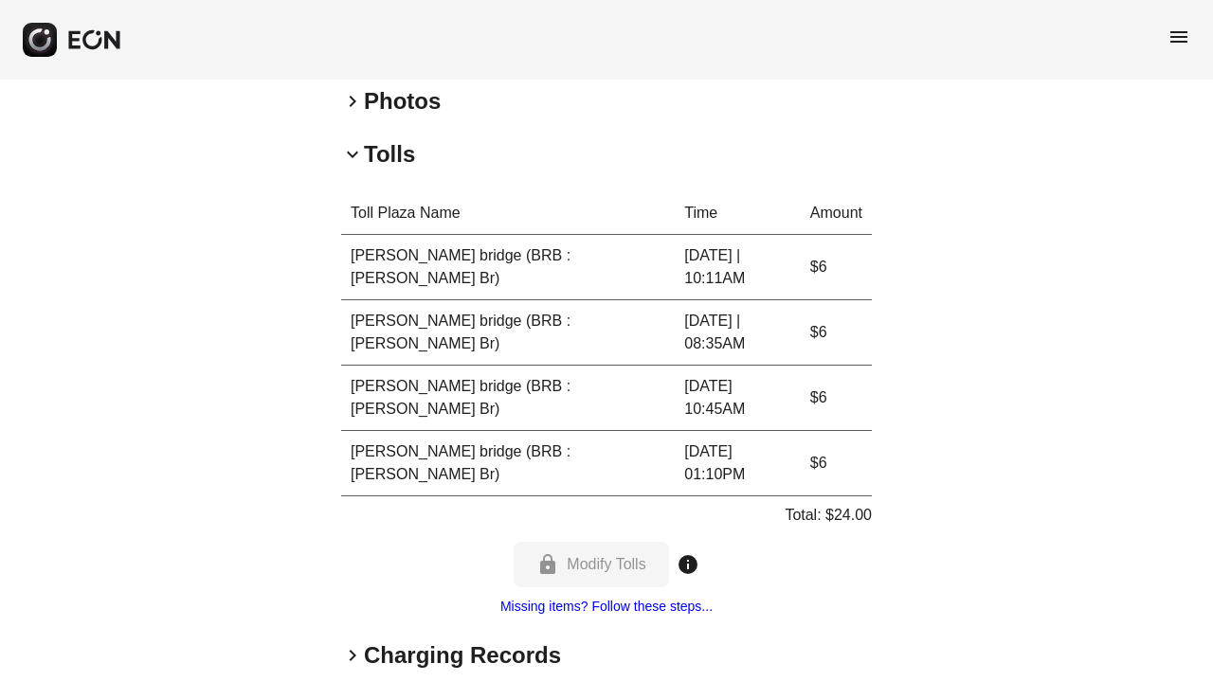
click at [615, 542] on div "lock Modify Tolls info" at bounding box center [606, 564] width 185 height 45
click at [616, 542] on div "lock Modify Tolls info" at bounding box center [606, 564] width 185 height 45
click at [620, 438] on div "Toll Plaza Name Time Amount [PERSON_NAME] bridge (BRB : [PERSON_NAME] Br) [DATE…" at bounding box center [606, 405] width 531 height 426
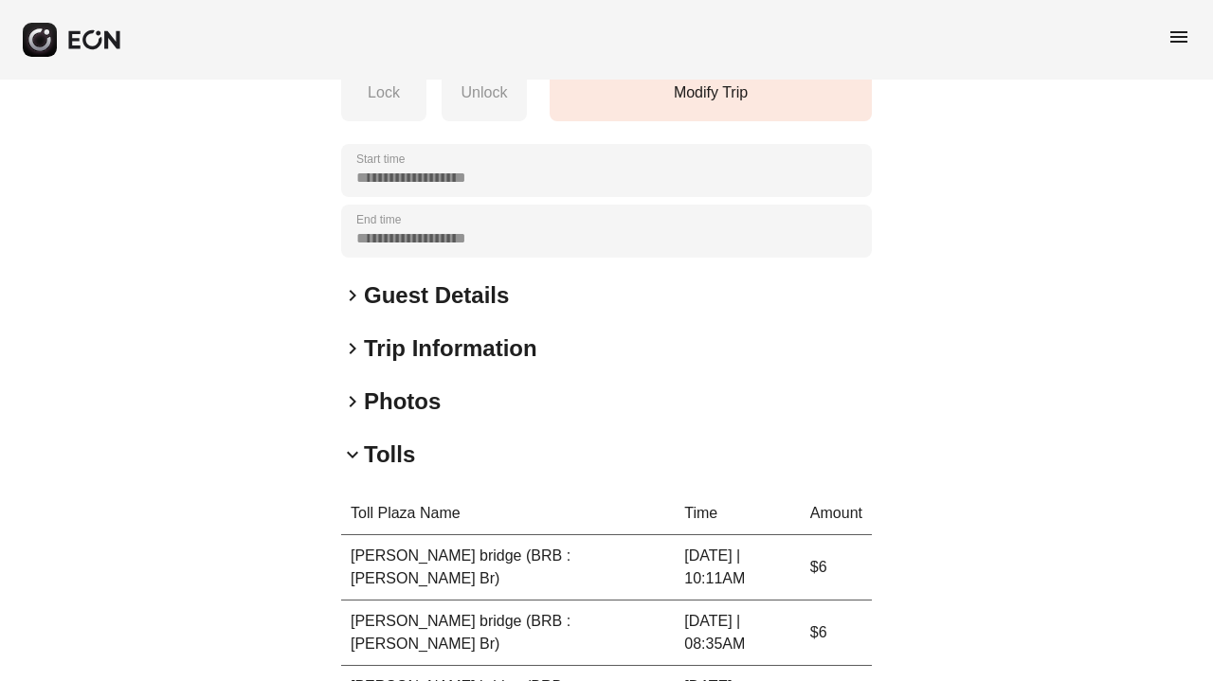
scroll to position [781, 0]
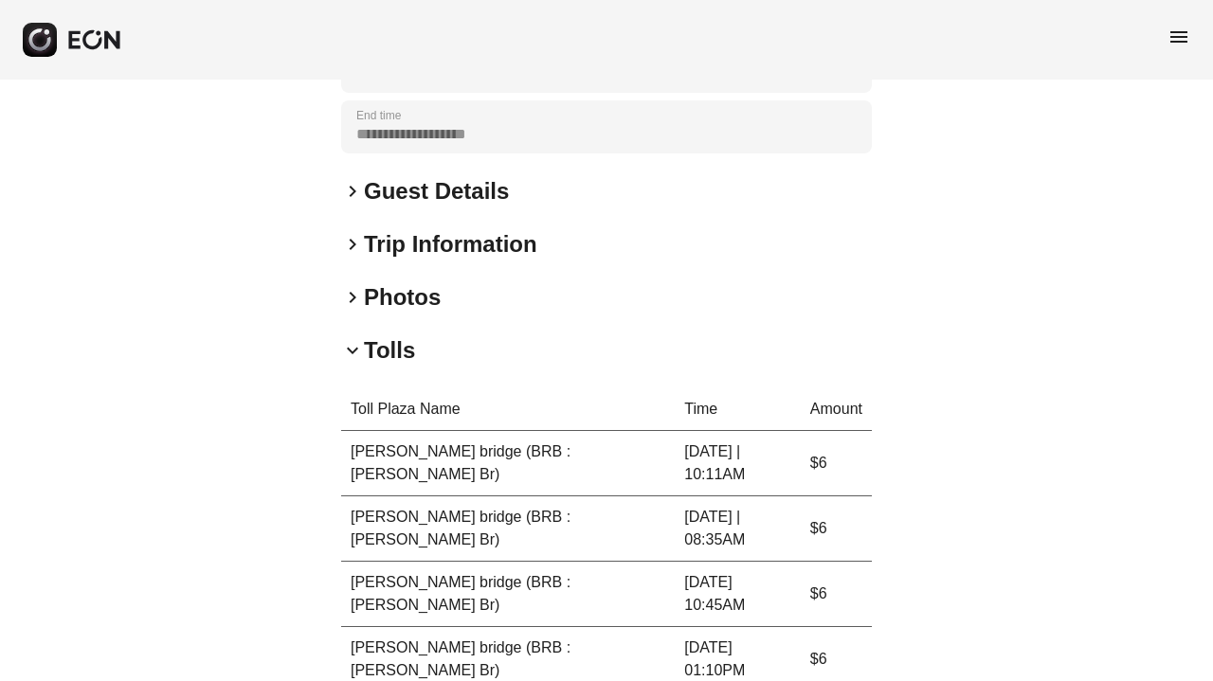
click at [396, 348] on h2 "Tolls" at bounding box center [389, 351] width 51 height 30
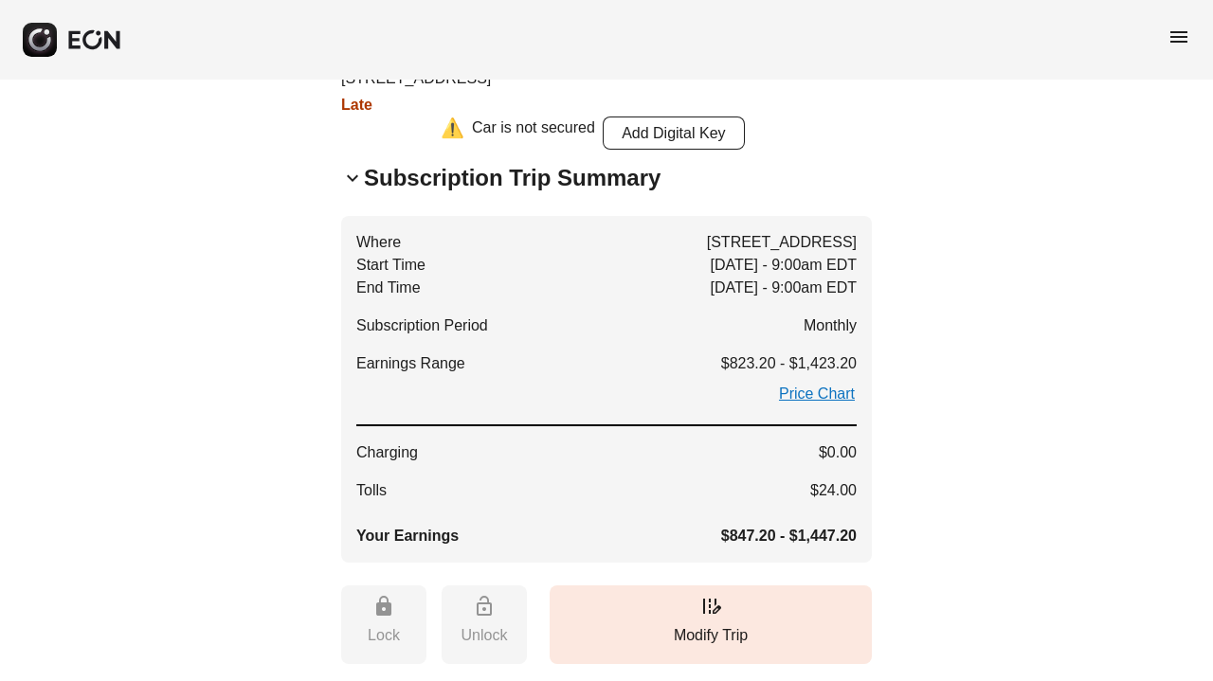
scroll to position [0, 0]
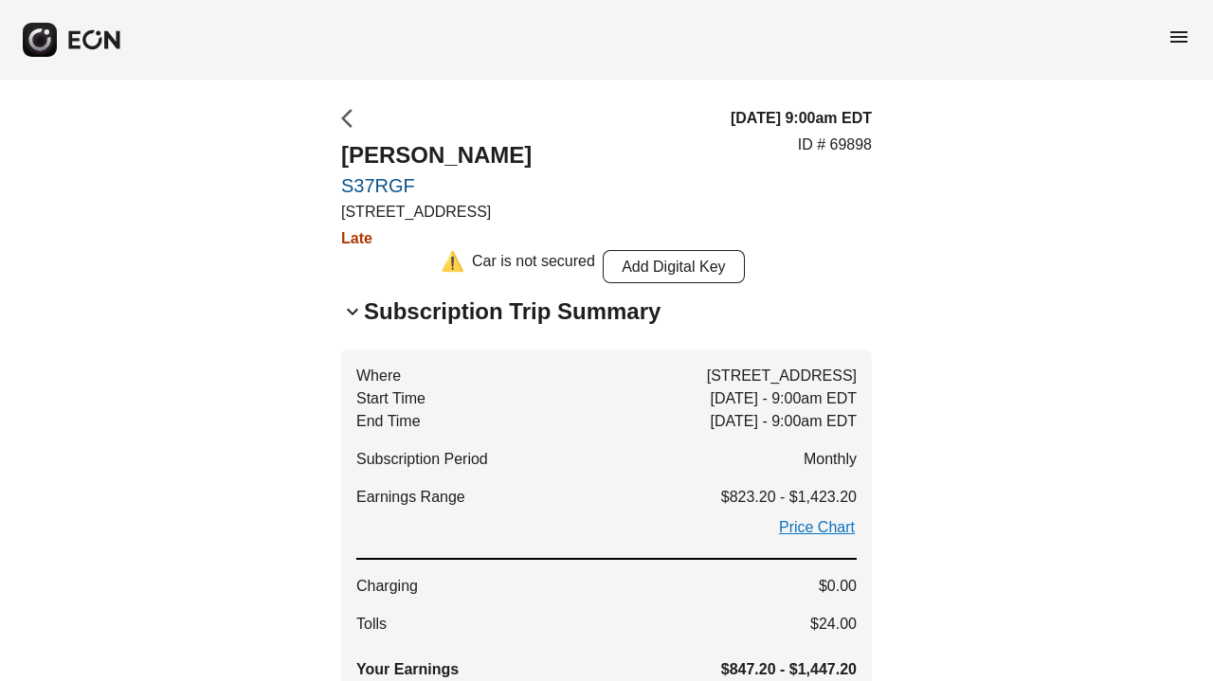
click at [347, 117] on span "arrow_back_ios" at bounding box center [352, 118] width 23 height 23
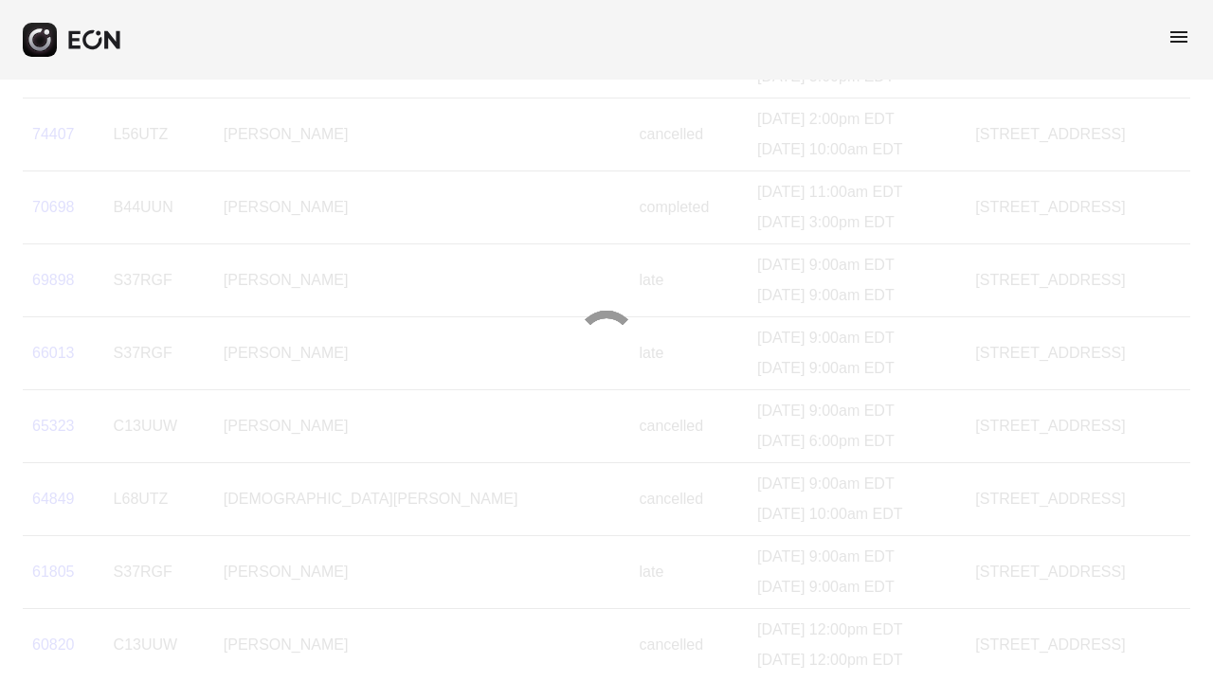
scroll to position [169, 0]
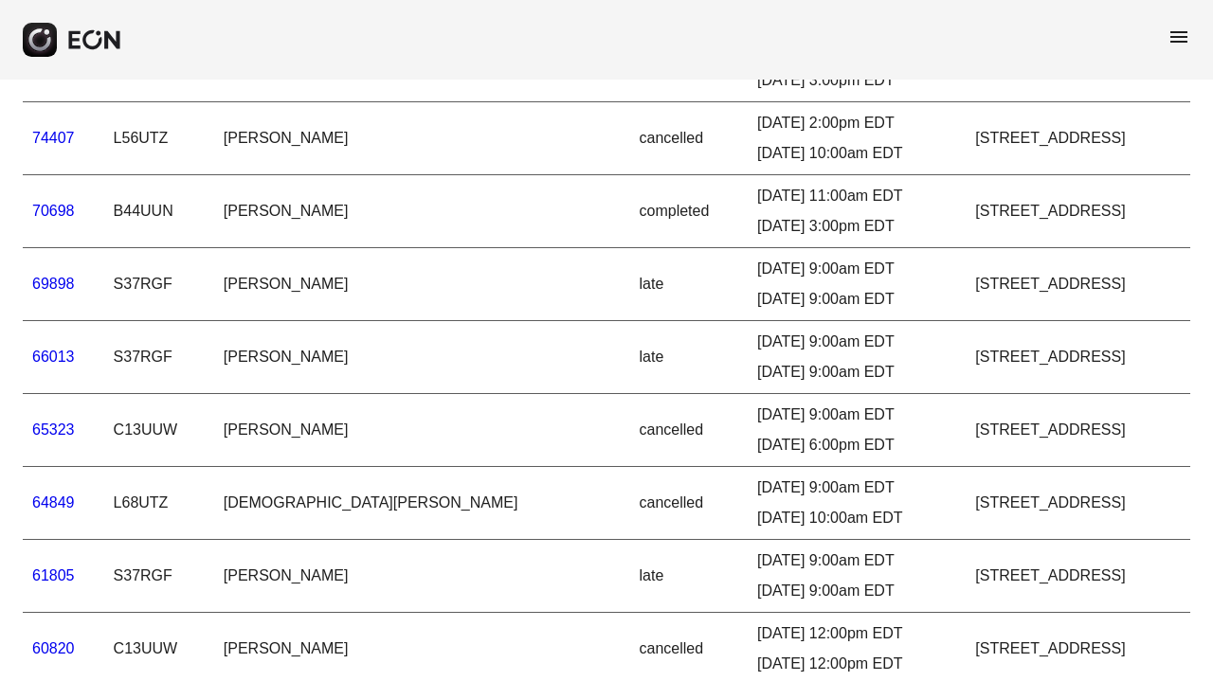
click at [61, 570] on link "61805" at bounding box center [53, 576] width 43 height 16
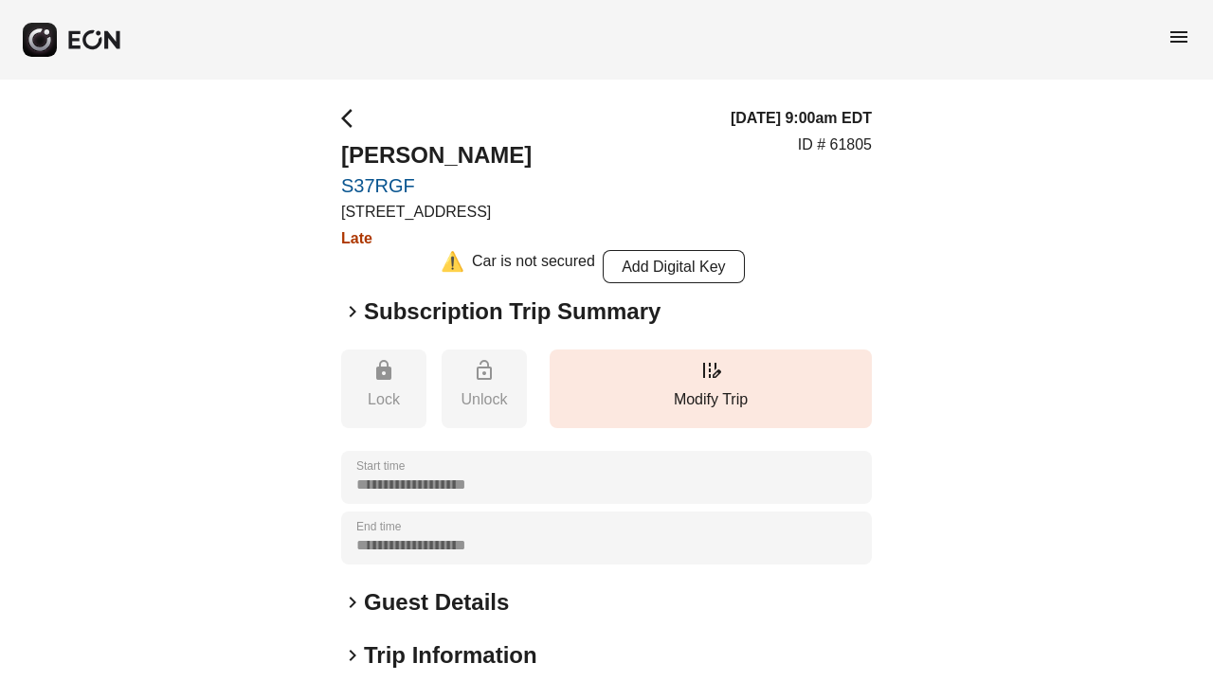
click at [481, 306] on h2 "Subscription Trip Summary" at bounding box center [512, 312] width 297 height 30
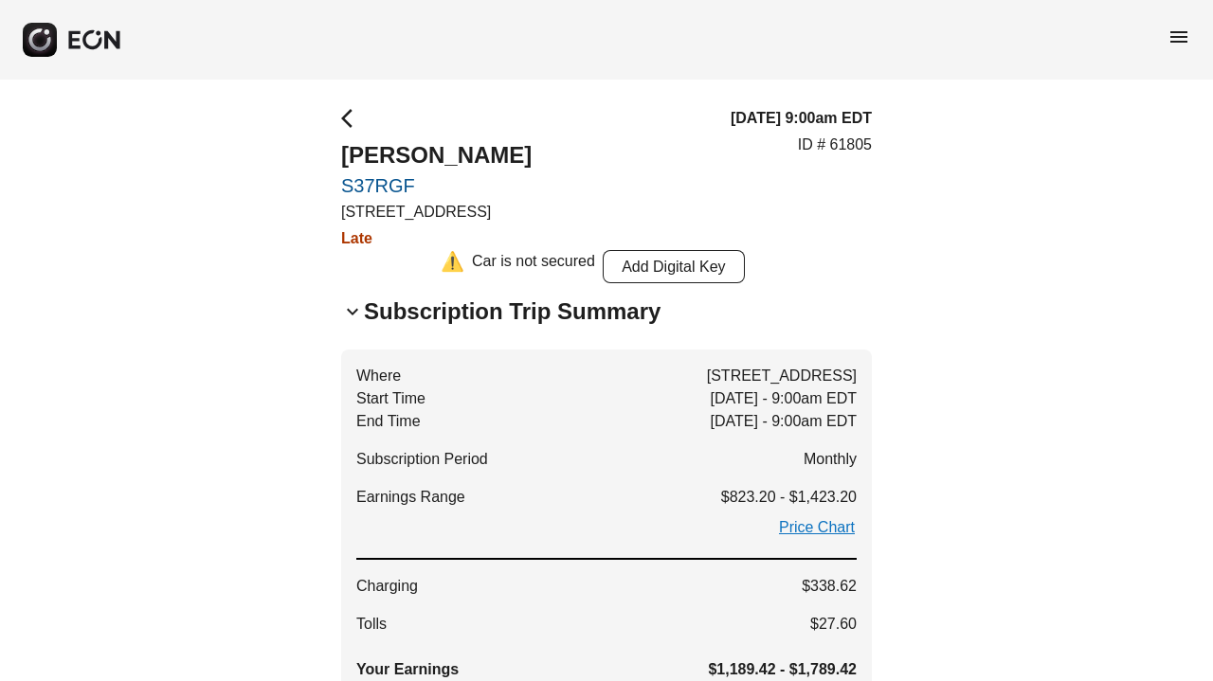
click at [481, 312] on h2 "Subscription Trip Summary" at bounding box center [512, 312] width 297 height 30
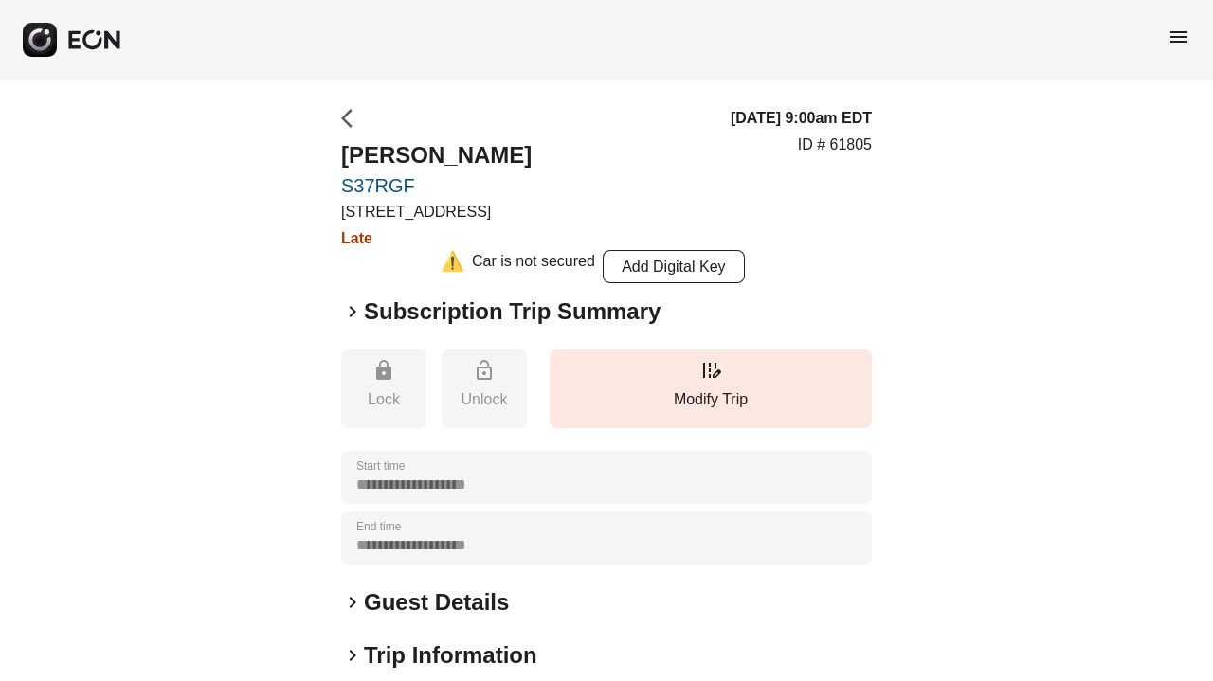
click at [350, 130] on button "arrow_back_ios" at bounding box center [346, 121] width 11 height 29
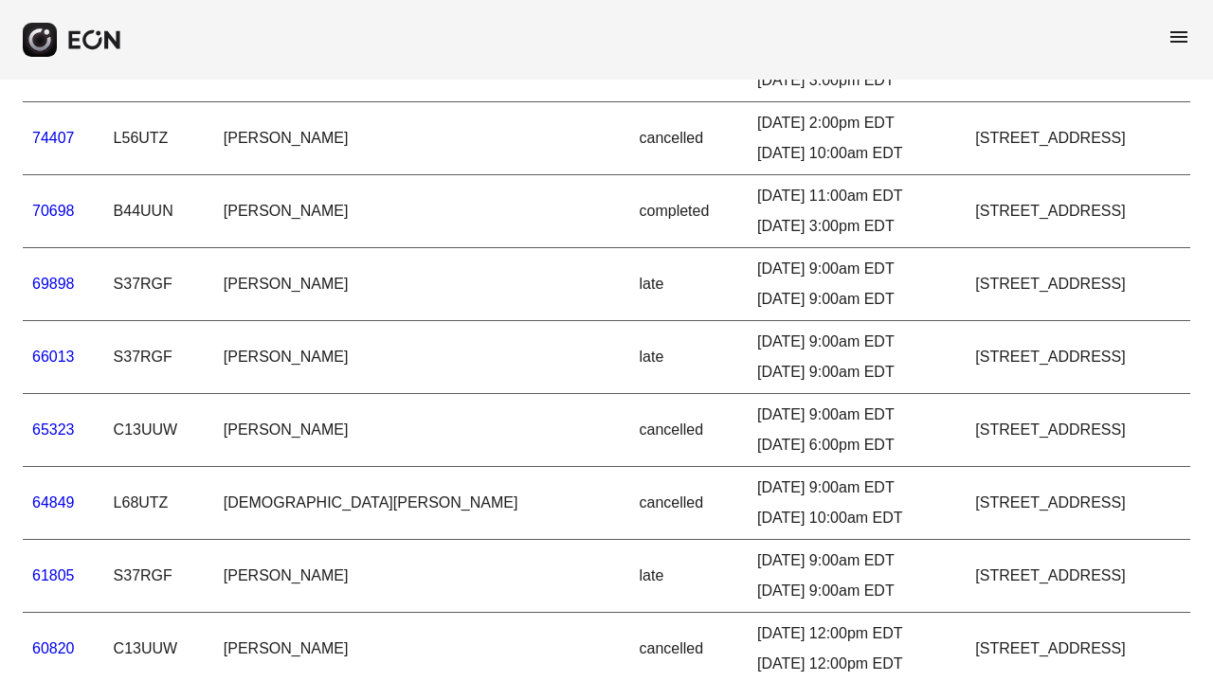
click at [63, 355] on link "66013" at bounding box center [53, 357] width 43 height 16
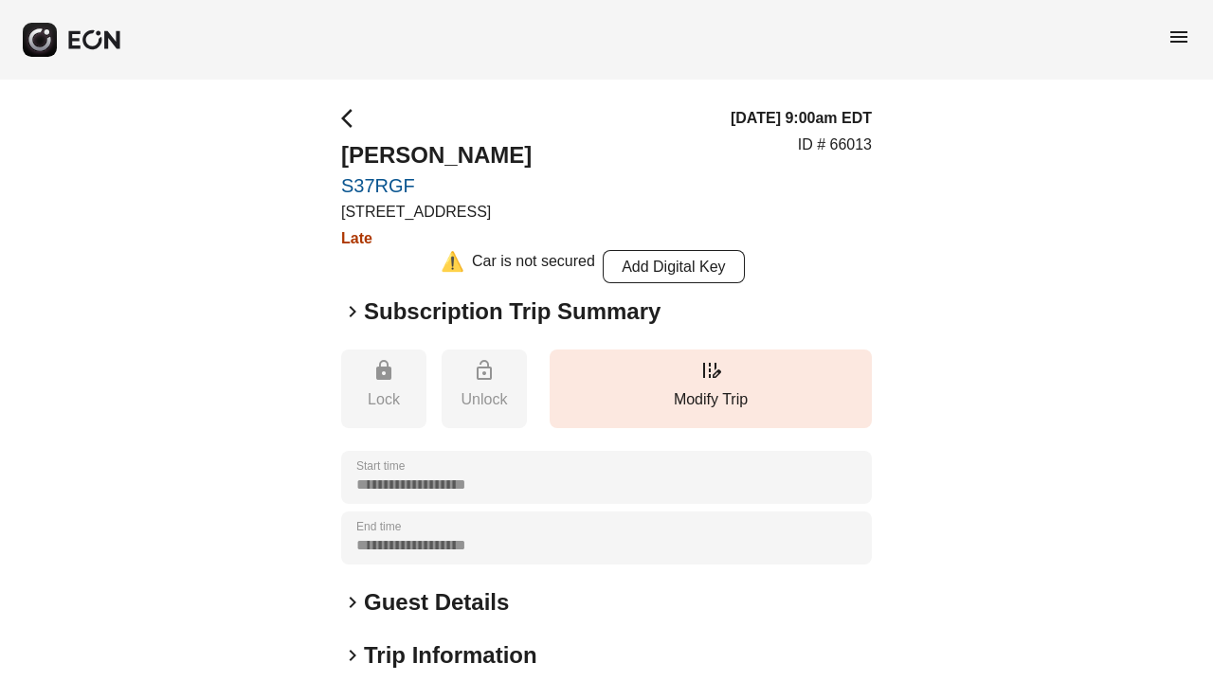
click at [481, 310] on h2 "Subscription Trip Summary" at bounding box center [512, 312] width 297 height 30
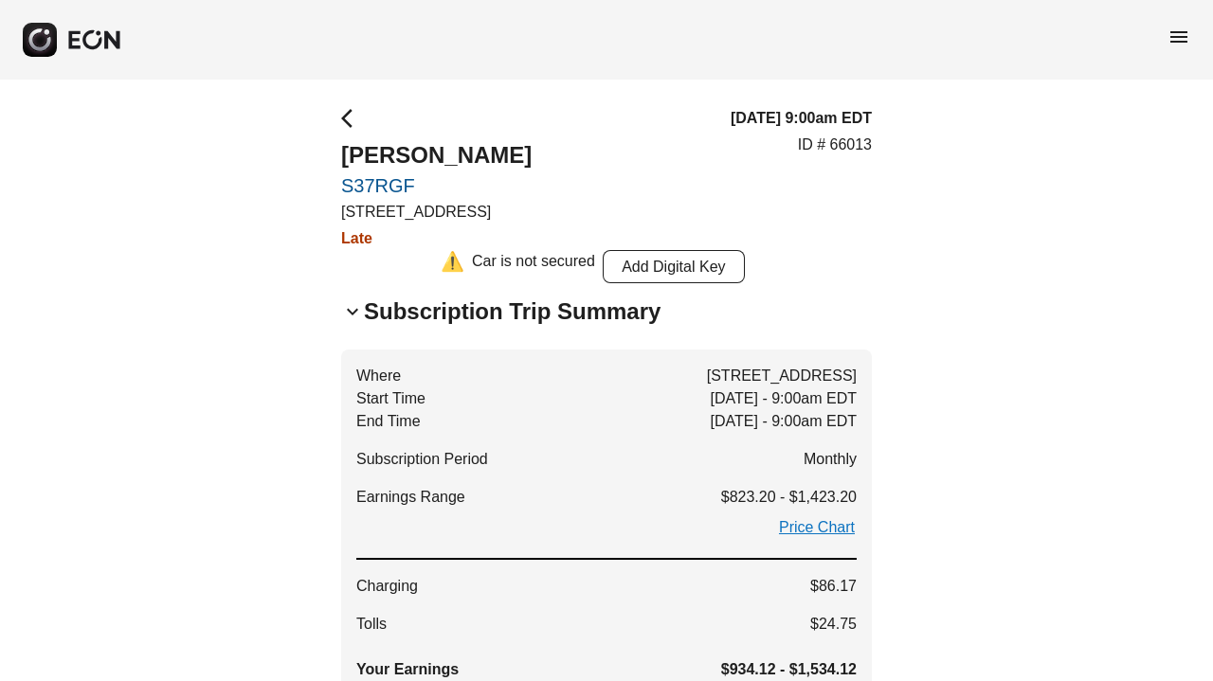
click at [481, 310] on h2 "Subscription Trip Summary" at bounding box center [512, 312] width 297 height 30
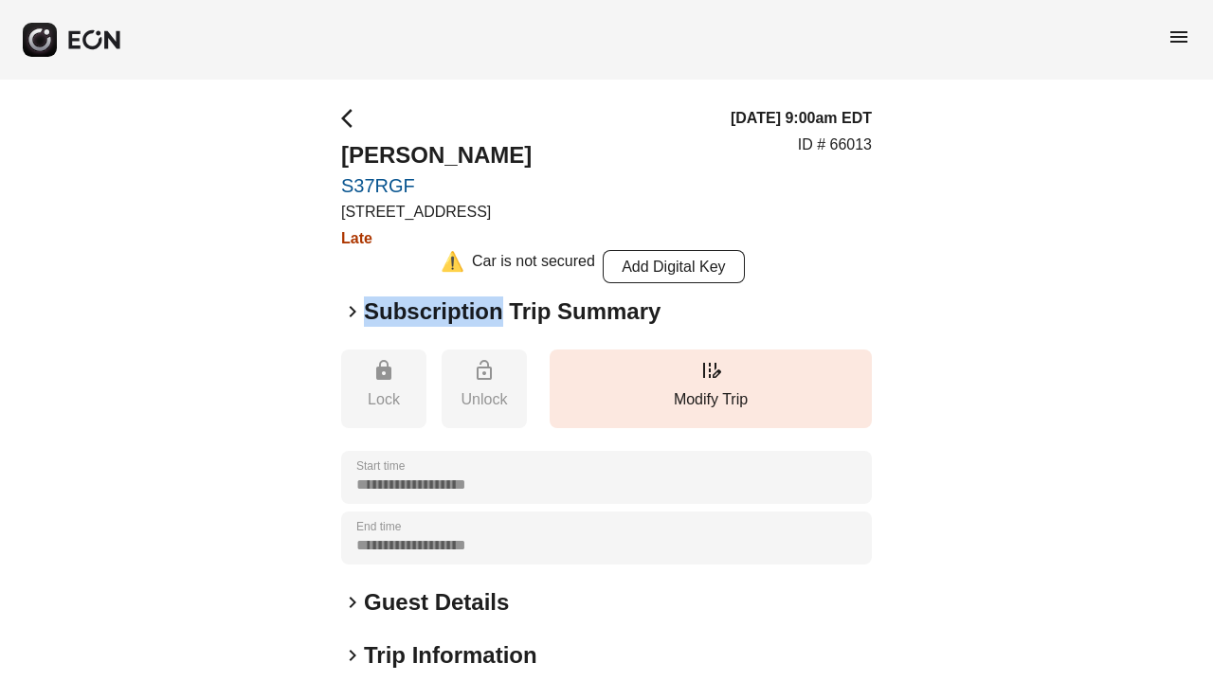
click at [481, 310] on h2 "Subscription Trip Summary" at bounding box center [512, 312] width 297 height 30
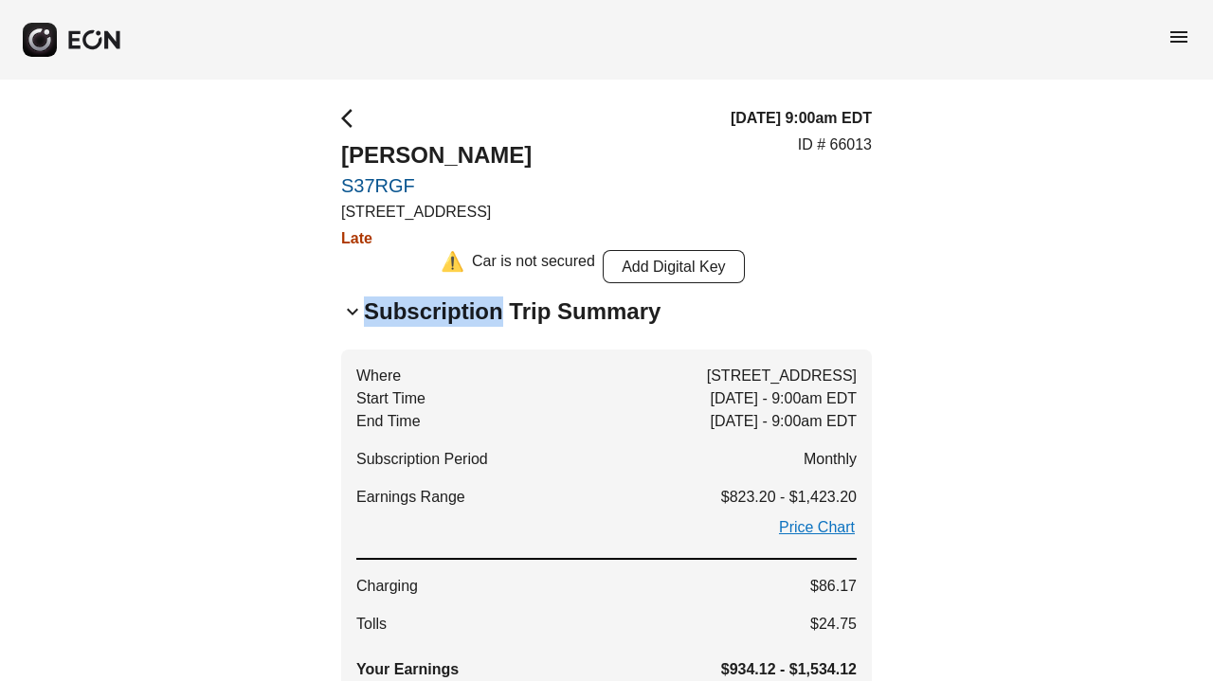
click at [478, 315] on h2 "Subscription Trip Summary" at bounding box center [512, 312] width 297 height 30
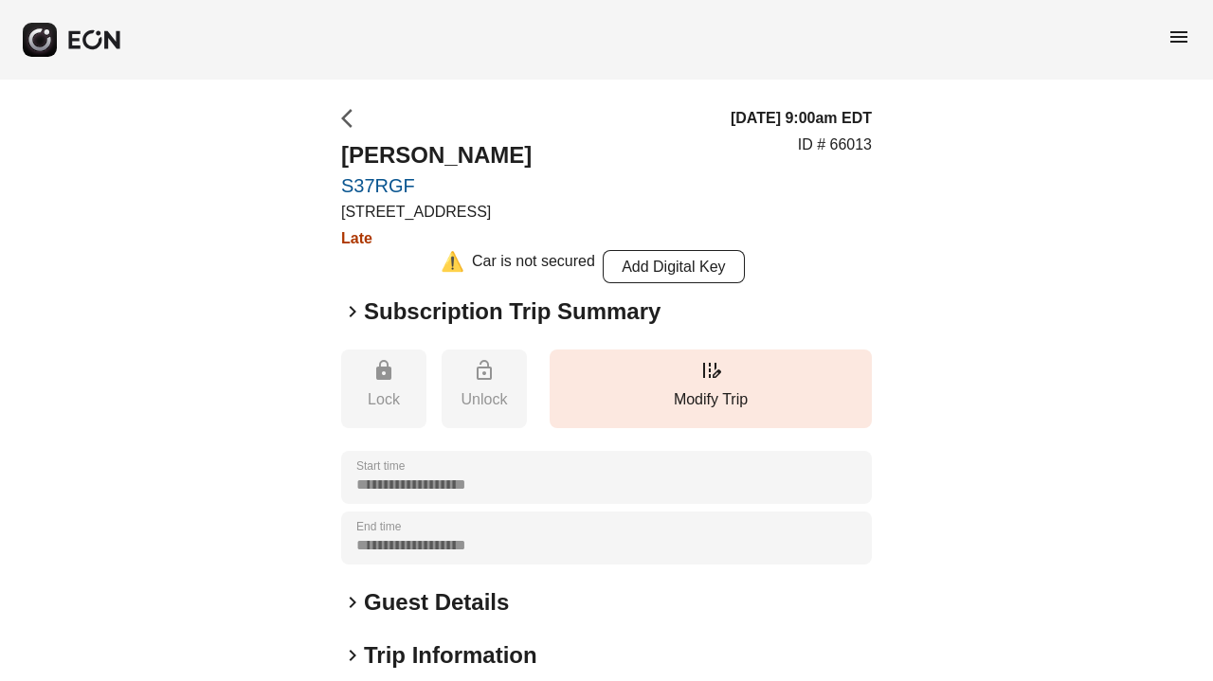
click at [360, 123] on span "arrow_back_ios" at bounding box center [352, 118] width 23 height 23
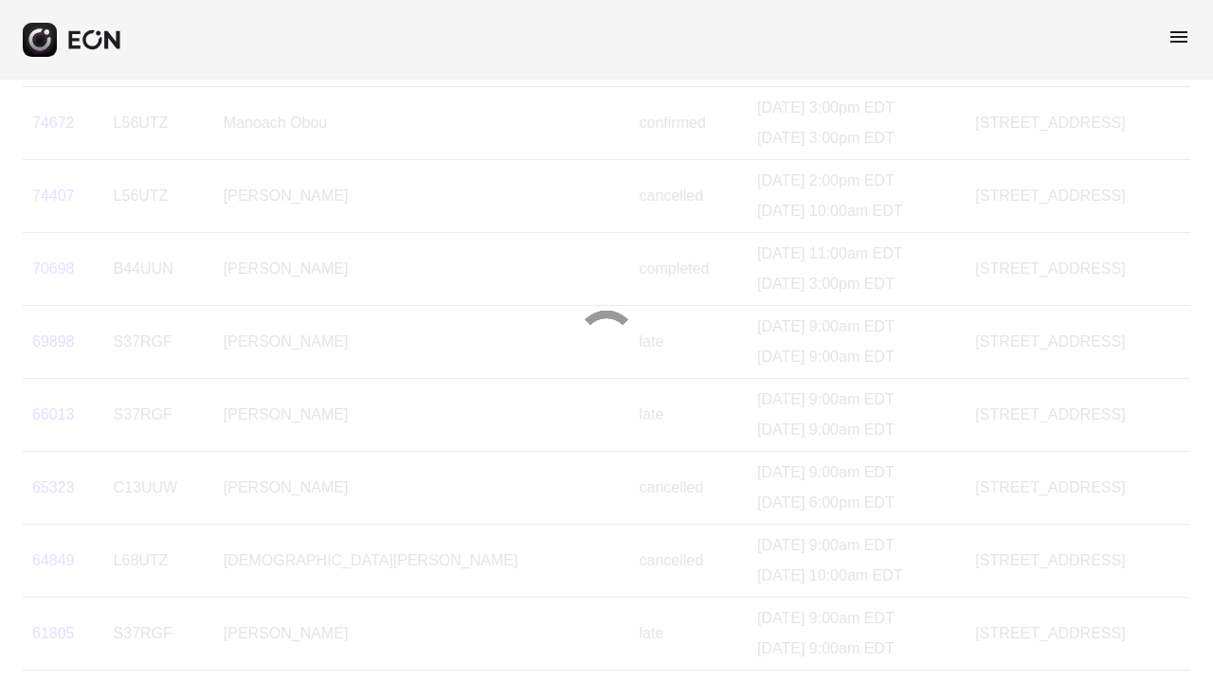
scroll to position [107, 0]
